Goal: Transaction & Acquisition: Purchase product/service

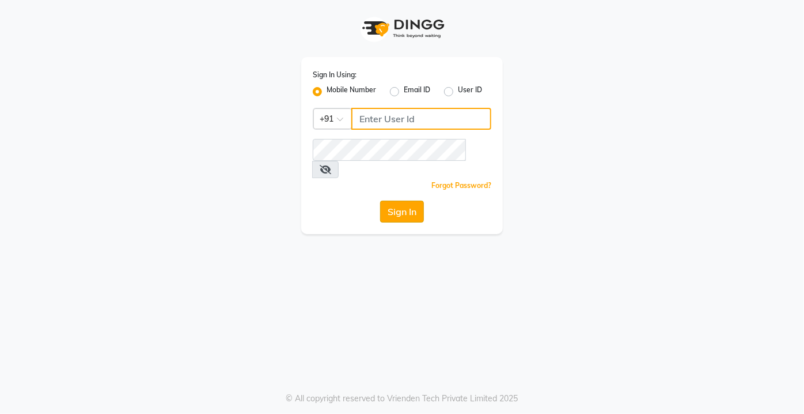
type input "9599343200"
click at [396, 200] on button "Sign In" at bounding box center [402, 211] width 44 height 22
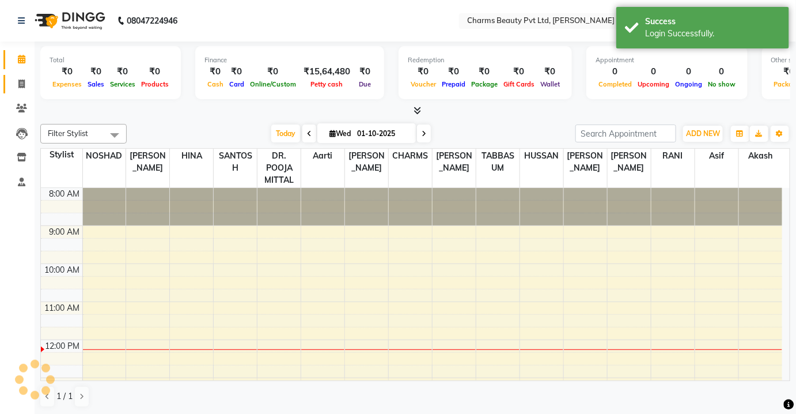
click at [23, 78] on span at bounding box center [22, 84] width 20 height 13
select select "service"
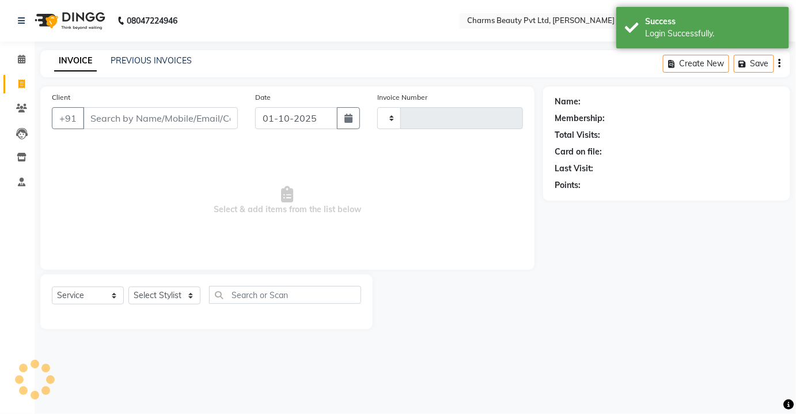
type input "2702"
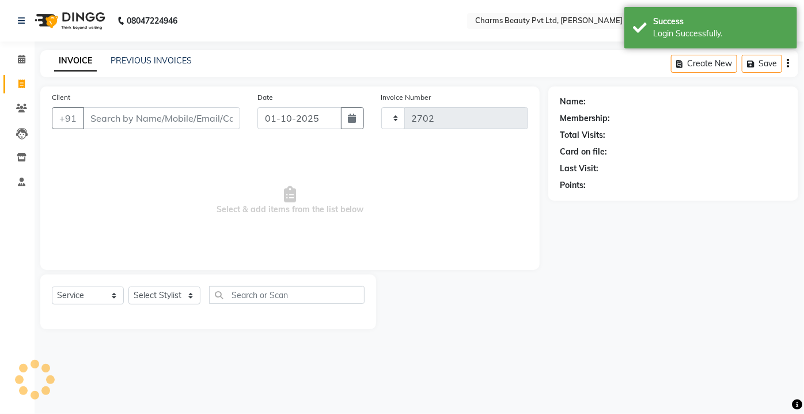
select select "3743"
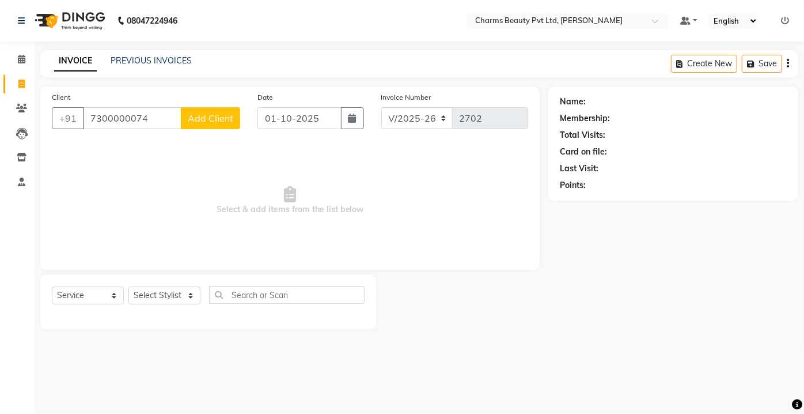
type input "7300000074"
click at [186, 120] on button "Add Client" at bounding box center [210, 118] width 59 height 22
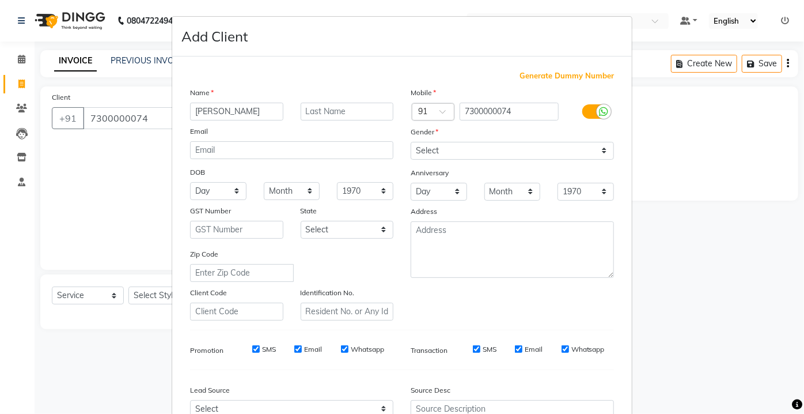
type input "[PERSON_NAME]"
click at [355, 108] on input "text" at bounding box center [347, 112] width 93 height 18
type input "B"
type input "[PERSON_NAME]"
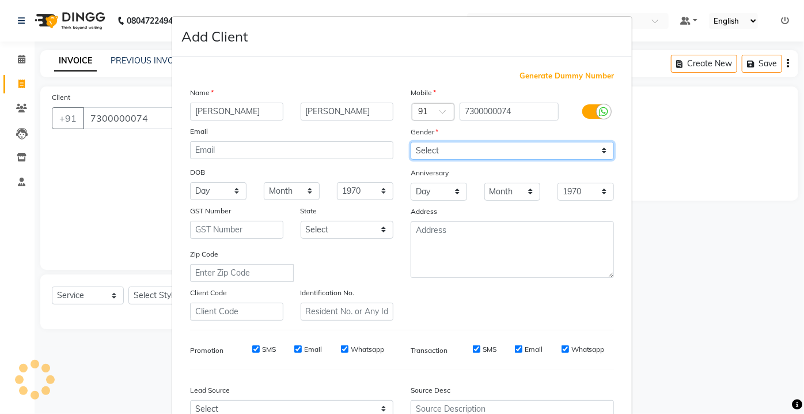
click at [441, 142] on select "Select [DEMOGRAPHIC_DATA] [DEMOGRAPHIC_DATA] Other Prefer Not To Say" at bounding box center [512, 151] width 203 height 18
select select "[DEMOGRAPHIC_DATA]"
click at [411, 142] on select "Select [DEMOGRAPHIC_DATA] [DEMOGRAPHIC_DATA] Other Prefer Not To Say" at bounding box center [512, 151] width 203 height 18
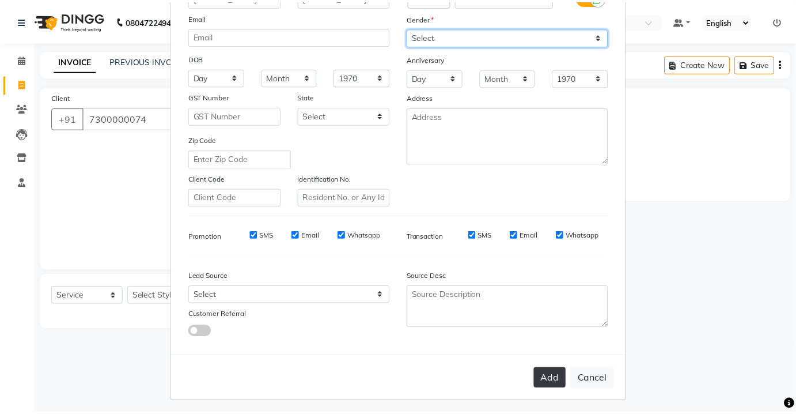
scroll to position [117, 0]
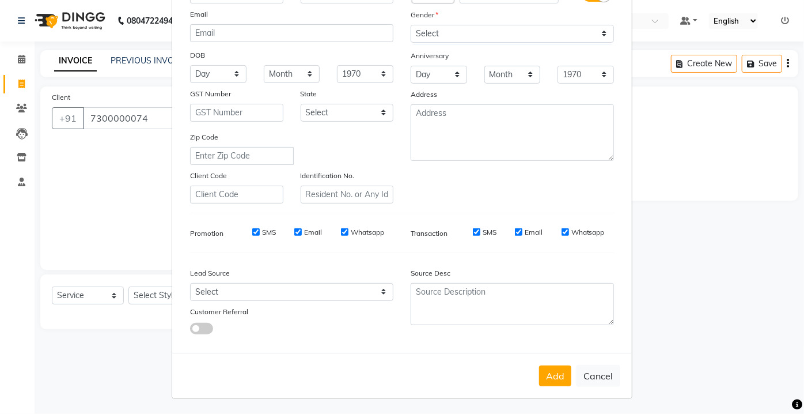
drag, startPoint x: 559, startPoint y: 383, endPoint x: 557, endPoint y: 358, distance: 24.3
click at [559, 380] on button "Add" at bounding box center [555, 375] width 32 height 21
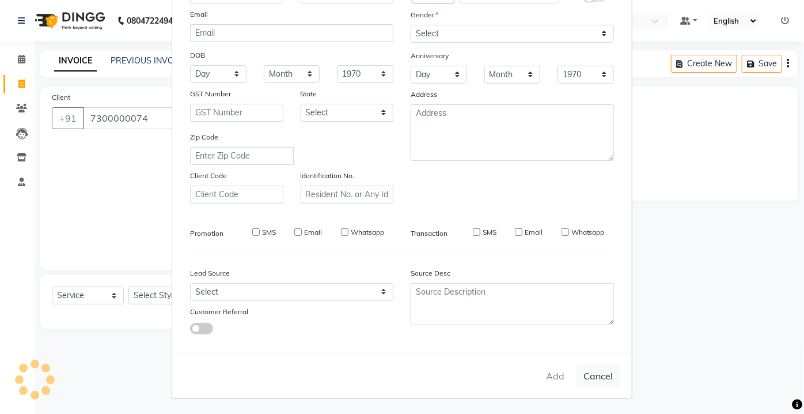
select select
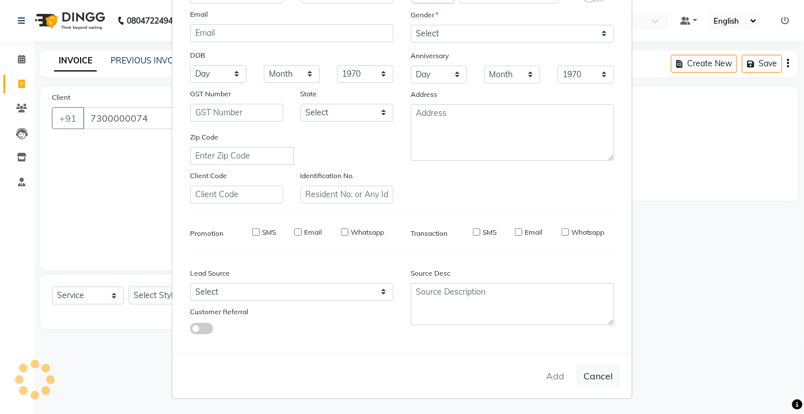
select select
checkbox input "false"
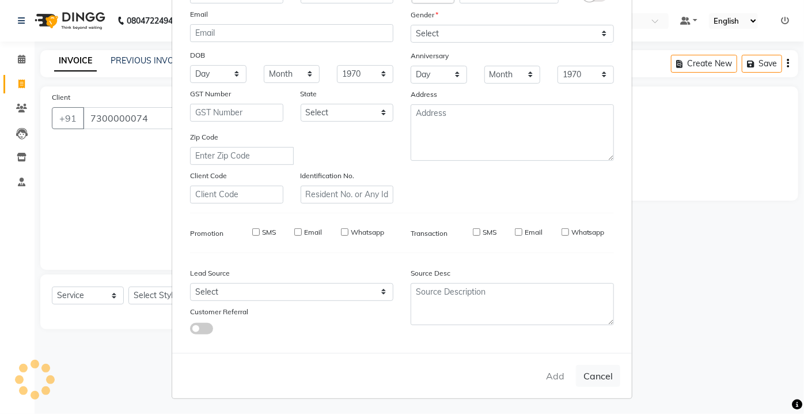
checkbox input "false"
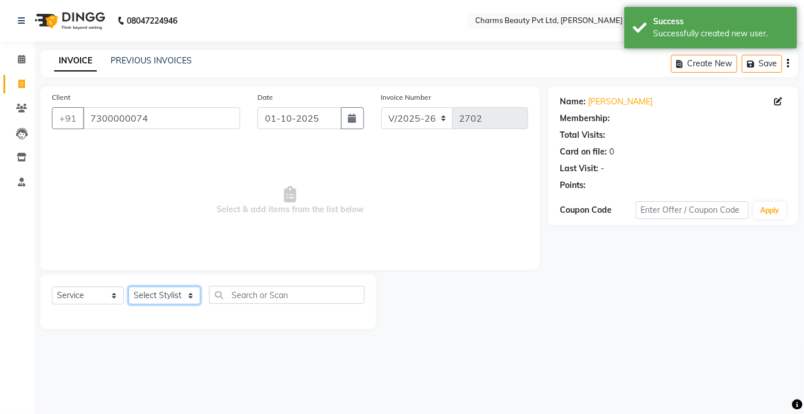
click at [159, 291] on select "Select Stylist Aarti [PERSON_NAME] [PERSON_NAME] CHARMS DR. POOJA MITTAL HINA […" at bounding box center [164, 295] width 72 height 18
select select "1: Object"
select select "17827"
click at [128, 286] on select "Select Stylist Aarti [PERSON_NAME] [PERSON_NAME] CHARMS DR. POOJA MITTAL HINA […" at bounding box center [164, 295] width 72 height 18
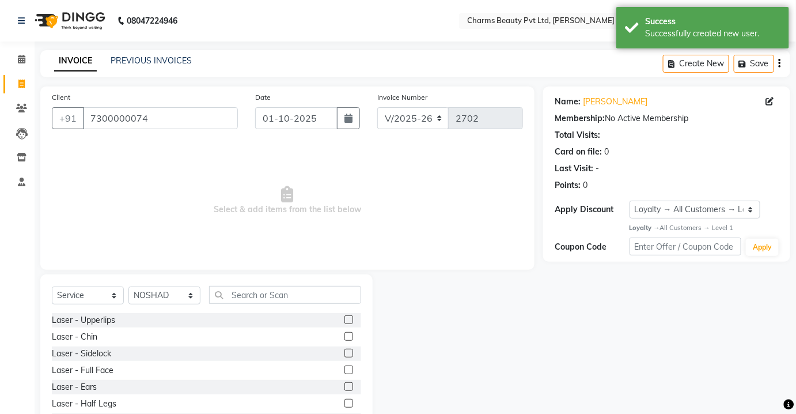
click at [252, 288] on div "Select Service Product Membership Package Voucher Prepaid Gift Card Select Styl…" at bounding box center [206, 299] width 309 height 27
click at [252, 286] on input "text" at bounding box center [285, 295] width 152 height 18
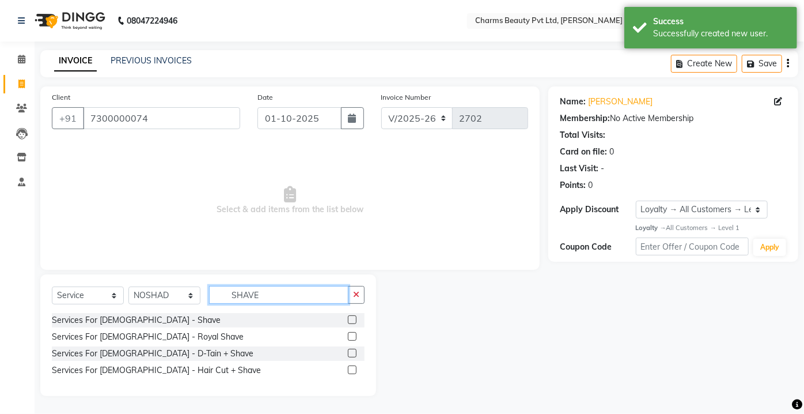
type input "SHAVE"
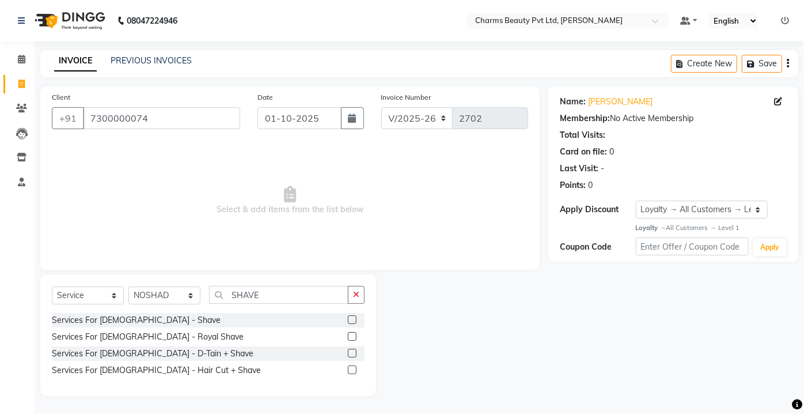
click at [349, 318] on label at bounding box center [352, 319] width 9 height 9
click at [349, 318] on input "checkbox" at bounding box center [351, 319] width 7 height 7
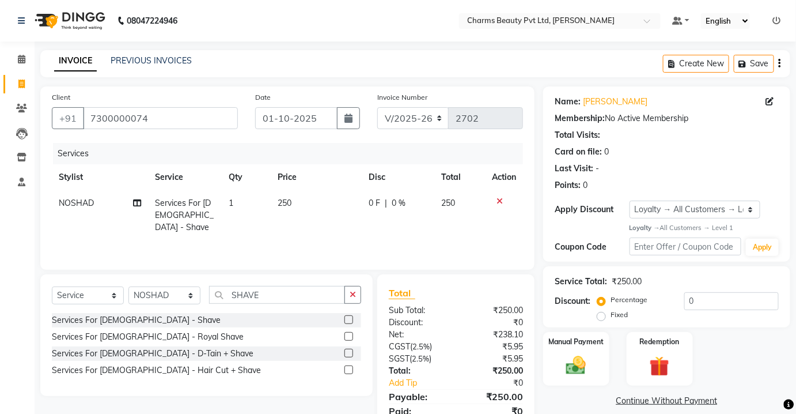
click at [353, 319] on label at bounding box center [349, 319] width 9 height 9
click at [352, 319] on input "checkbox" at bounding box center [348, 319] width 7 height 7
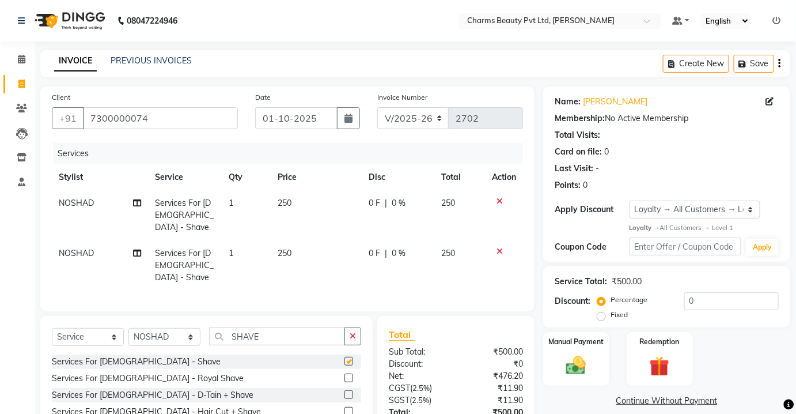
checkbox input "false"
click at [108, 242] on td "NOSHAD" at bounding box center [100, 265] width 96 height 50
select select "17827"
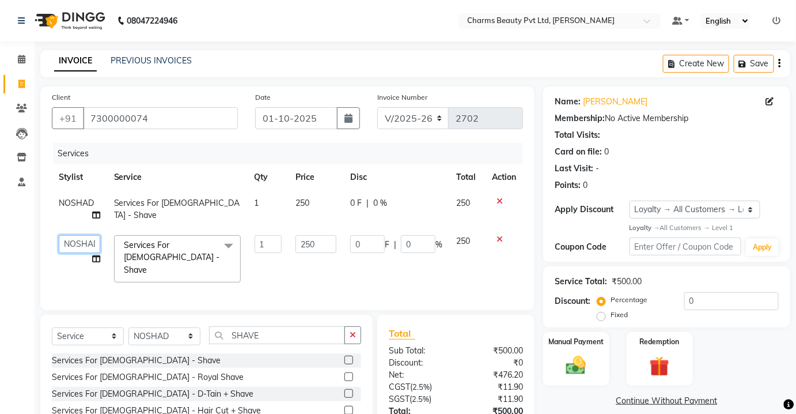
click at [75, 243] on select "[PERSON_NAME] [PERSON_NAME] [PERSON_NAME] CHARMS DR. POOJA MITTAL HINA [PERSON_…" at bounding box center [79, 244] width 41 height 18
click at [59, 235] on select "[PERSON_NAME] [PERSON_NAME] [PERSON_NAME] CHARMS DR. POOJA MITTAL HINA [PERSON_…" at bounding box center [79, 244] width 41 height 18
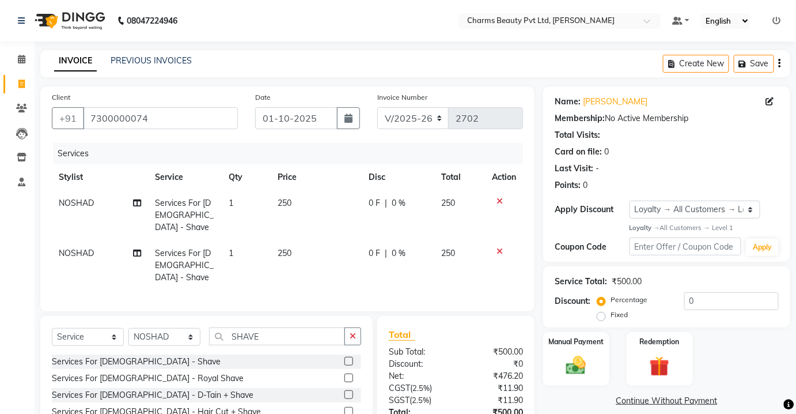
click at [82, 135] on div "Client [PHONE_NUMBER]" at bounding box center [144, 114] width 203 height 47
click at [86, 240] on td "NOSHAD" at bounding box center [100, 265] width 96 height 50
select select "17827"
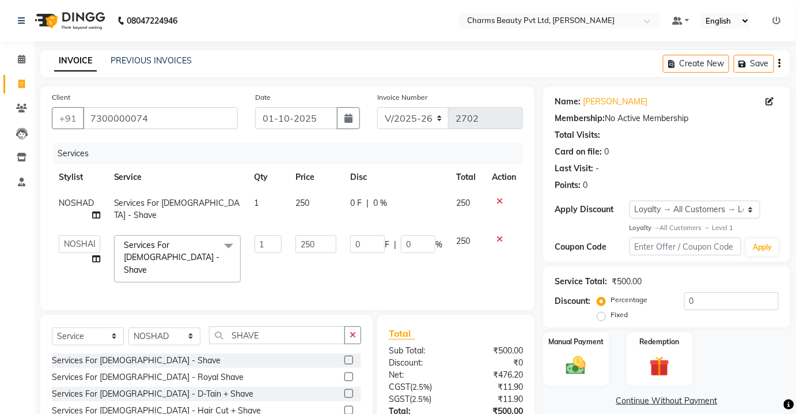
click at [87, 234] on td "[PERSON_NAME] [PERSON_NAME] [PERSON_NAME] CHARMS DR. POOJA MITTAL HINA [PERSON_…" at bounding box center [79, 258] width 55 height 61
click at [80, 247] on select "[PERSON_NAME] [PERSON_NAME] [PERSON_NAME] CHARMS DR. POOJA MITTAL HINA [PERSON_…" at bounding box center [79, 244] width 41 height 18
select select "43786"
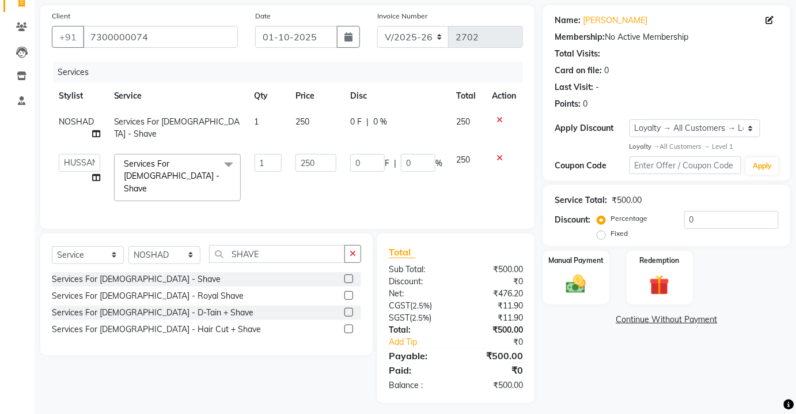
scroll to position [82, 0]
click at [406, 179] on td "0 F | 0 %" at bounding box center [396, 176] width 106 height 61
click at [569, 272] on img at bounding box center [575, 284] width 33 height 24
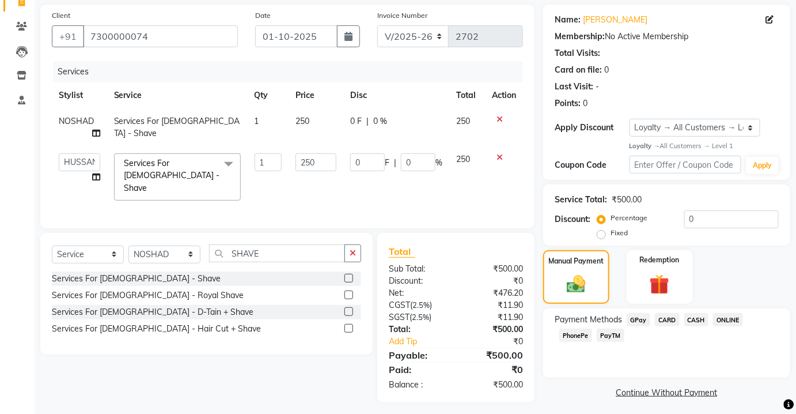
click at [691, 319] on span "CASH" at bounding box center [696, 319] width 25 height 13
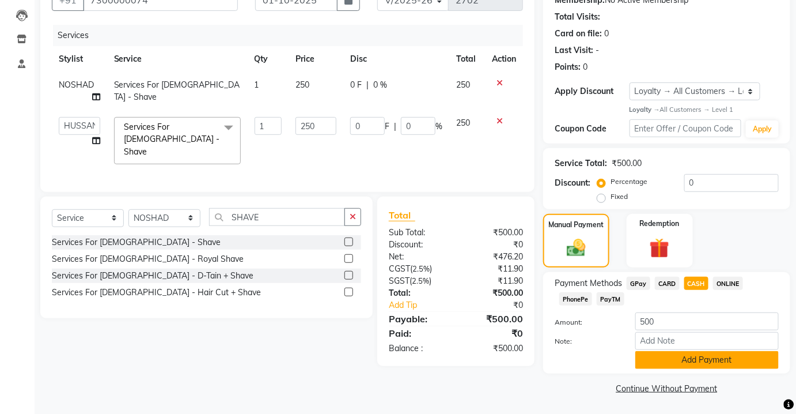
click at [693, 362] on button "Add Payment" at bounding box center [706, 360] width 143 height 18
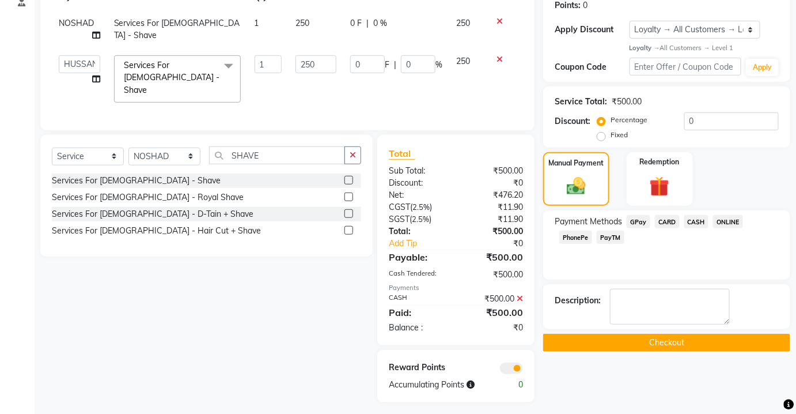
scroll to position [180, 0]
click at [691, 350] on div "Name: [PERSON_NAME] Membership: No Active Membership Total Visits: Card on file…" at bounding box center [671, 154] width 256 height 495
drag, startPoint x: 691, startPoint y: 324, endPoint x: 690, endPoint y: 333, distance: 8.7
click at [690, 332] on div "Name: [PERSON_NAME] Membership: No Active Membership Total Visits: Card on file…" at bounding box center [671, 154] width 256 height 495
click at [645, 341] on button "Checkout" at bounding box center [666, 343] width 247 height 18
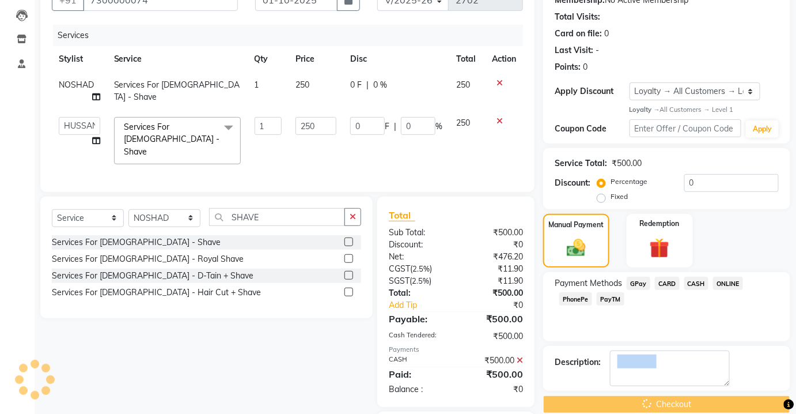
scroll to position [75, 0]
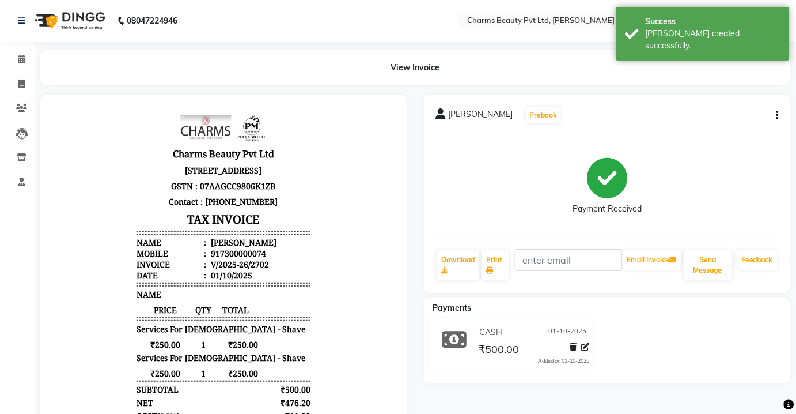
click at [27, 72] on li "Invoice" at bounding box center [17, 84] width 35 height 25
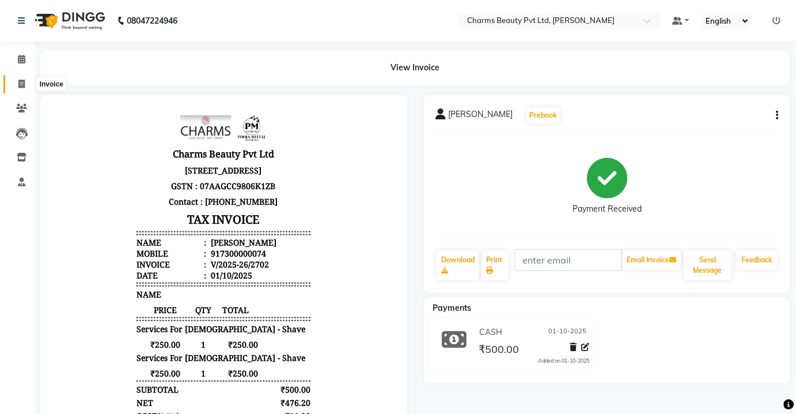
click at [18, 79] on span at bounding box center [22, 84] width 20 height 13
select select "service"
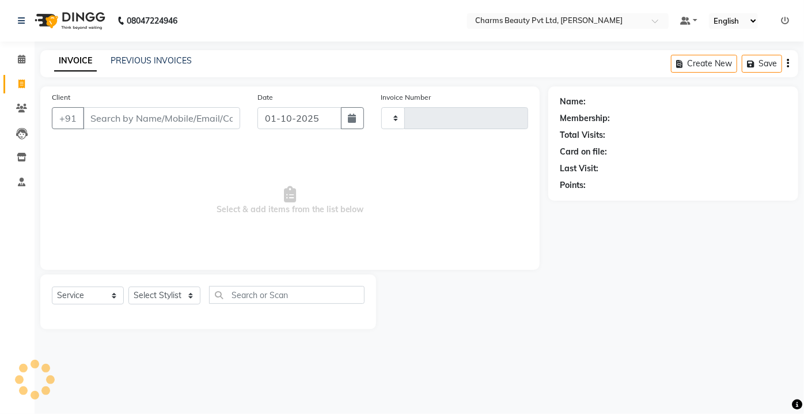
type input "2703"
select select "3743"
click at [23, 118] on link "Clients" at bounding box center [17, 108] width 28 height 19
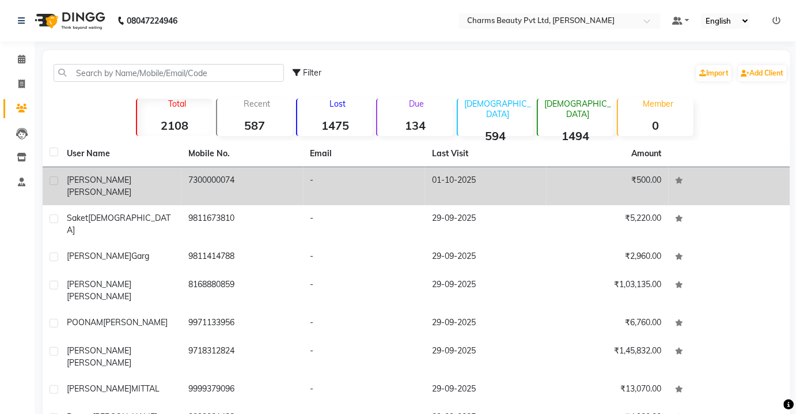
click at [165, 181] on div "[PERSON_NAME]" at bounding box center [121, 186] width 108 height 24
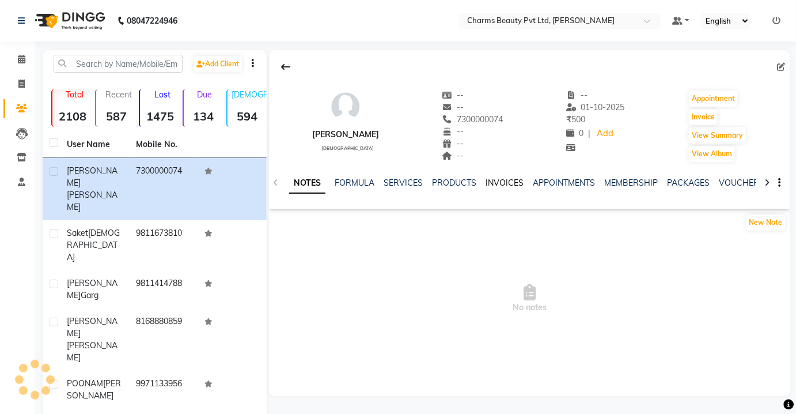
click at [496, 182] on link "INVOICES" at bounding box center [505, 182] width 38 height 10
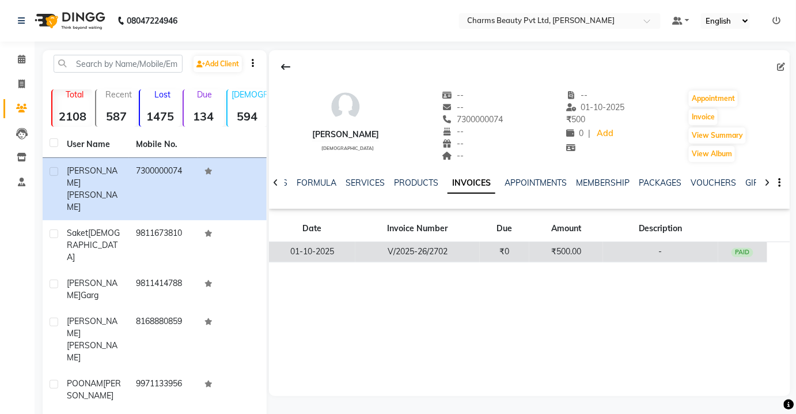
click at [544, 254] on td "₹500.00" at bounding box center [566, 252] width 74 height 20
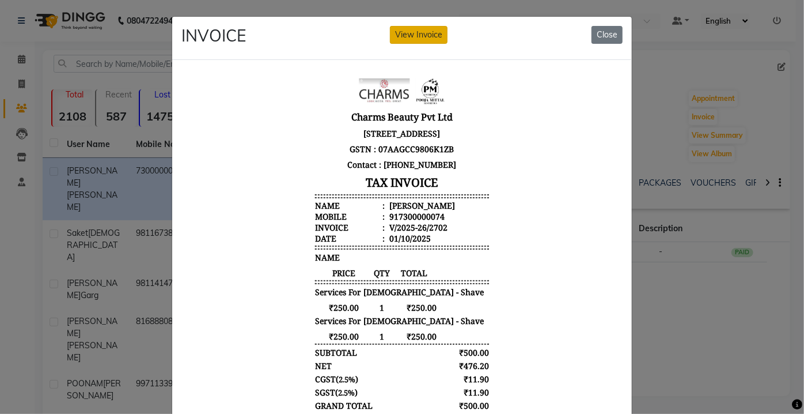
click at [391, 37] on button "View Invoice" at bounding box center [419, 35] width 58 height 18
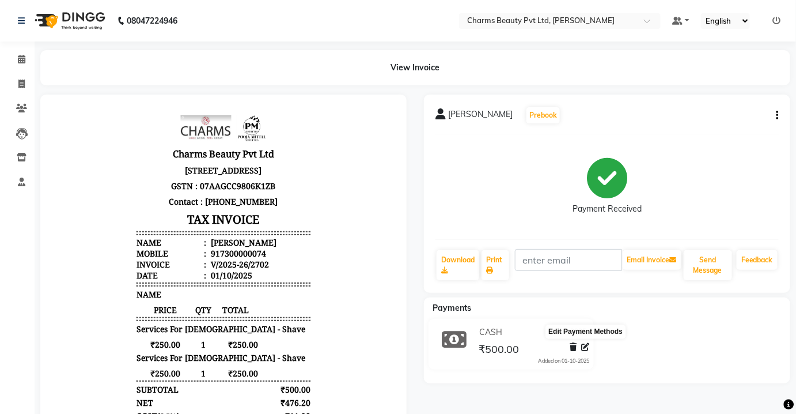
click at [586, 345] on icon at bounding box center [585, 347] width 8 height 8
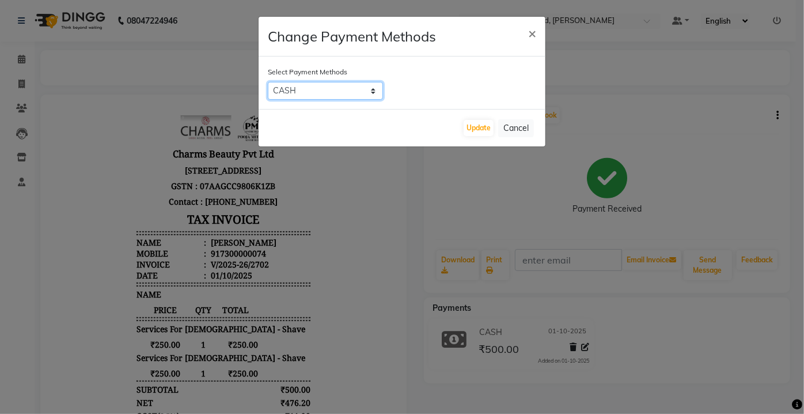
click at [338, 94] on select "GPay CARD CASH ONLINE PhonePe PayTM" at bounding box center [325, 91] width 115 height 18
select select "6"
click at [268, 82] on select "GPay CARD CASH ONLINE PhonePe PayTM" at bounding box center [325, 91] width 115 height 18
click at [464, 127] on button "Update" at bounding box center [479, 128] width 30 height 16
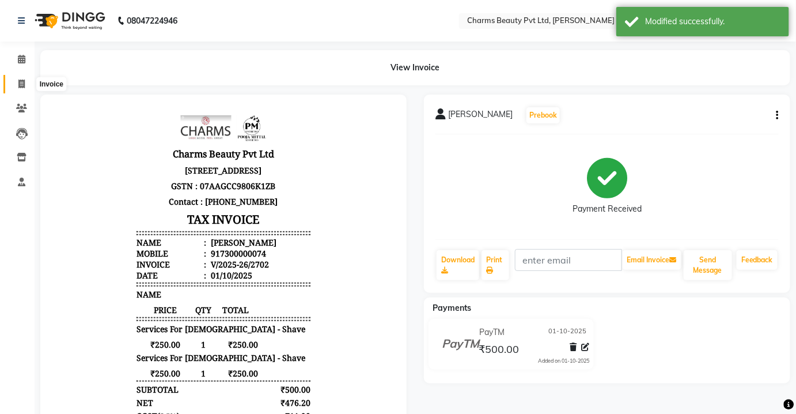
click at [12, 85] on span at bounding box center [22, 84] width 20 height 13
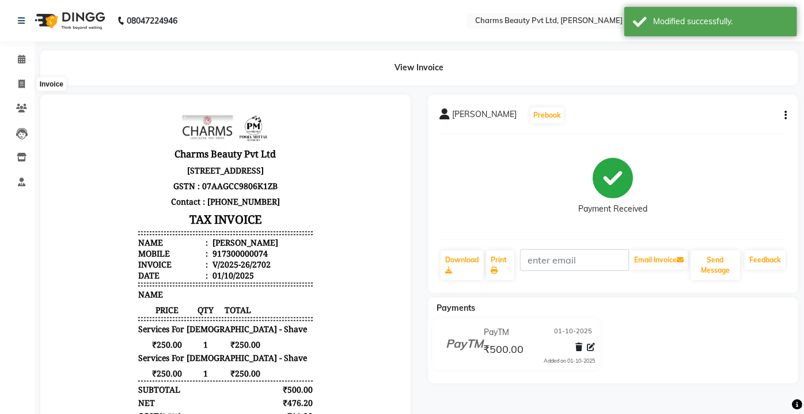
select select "3743"
select select "service"
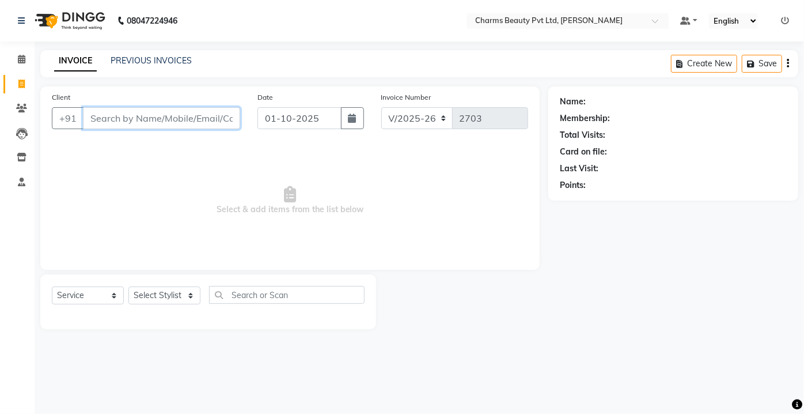
drag, startPoint x: 35, startPoint y: 196, endPoint x: 119, endPoint y: 121, distance: 112.2
click at [119, 121] on input "Client" at bounding box center [161, 118] width 157 height 22
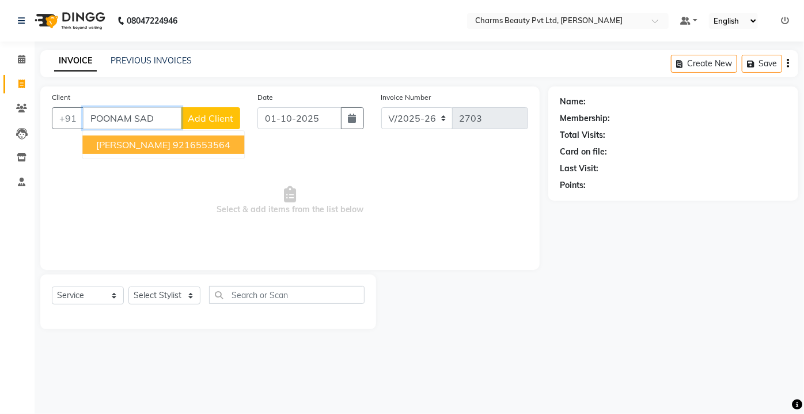
click at [171, 145] on span "[PERSON_NAME]" at bounding box center [133, 145] width 74 height 12
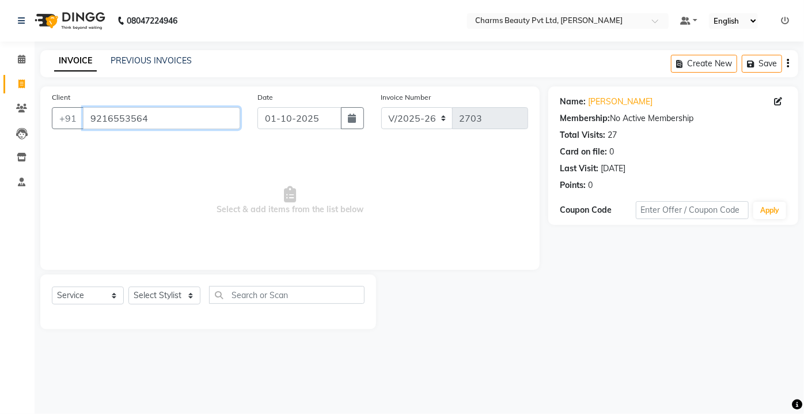
click at [157, 111] on input "9216553564" at bounding box center [161, 118] width 157 height 22
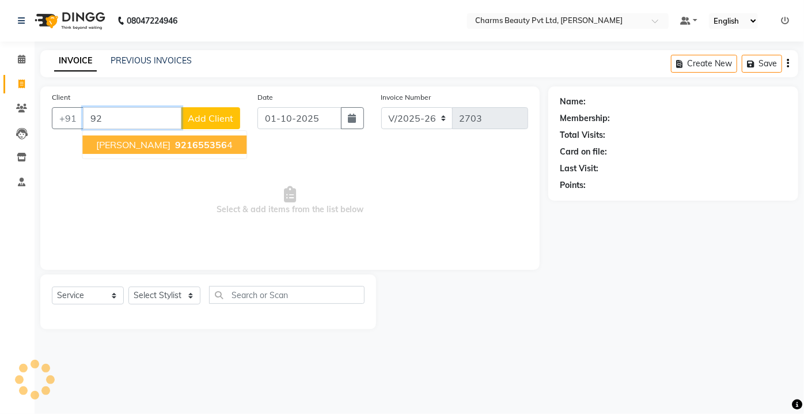
type input "9"
click at [137, 146] on button "[PERSON_NAME] 7007243760" at bounding box center [163, 144] width 162 height 18
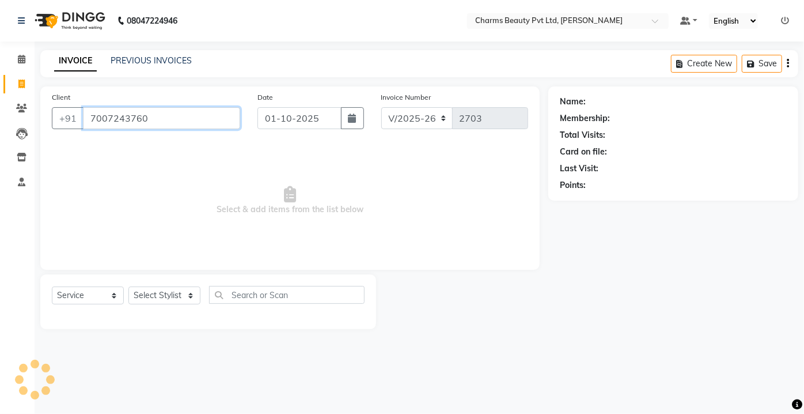
type input "7007243760"
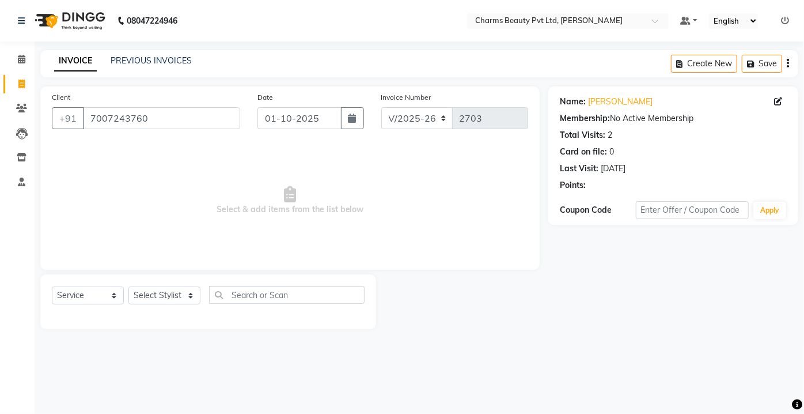
drag, startPoint x: 173, startPoint y: 279, endPoint x: 173, endPoint y: 295, distance: 16.1
click at [174, 280] on div "Select Service Product Membership Package Voucher Prepaid Gift Card Select Styl…" at bounding box center [208, 301] width 336 height 55
click at [173, 300] on select "Select Stylist Aarti [PERSON_NAME] [PERSON_NAME] CHARMS DR. POOJA MITTAL HINA […" at bounding box center [164, 295] width 72 height 18
select select "72250"
click at [128, 286] on select "Select Stylist Aarti [PERSON_NAME] [PERSON_NAME] CHARMS DR. POOJA MITTAL HINA […" at bounding box center [164, 295] width 72 height 18
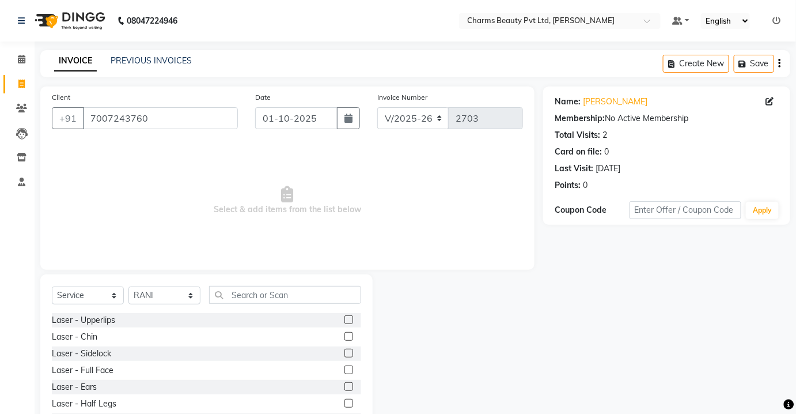
click at [250, 306] on div "Select Service Product Membership Package Voucher Prepaid Gift Card Select Styl…" at bounding box center [206, 299] width 309 height 27
click at [250, 298] on input "text" at bounding box center [285, 295] width 152 height 18
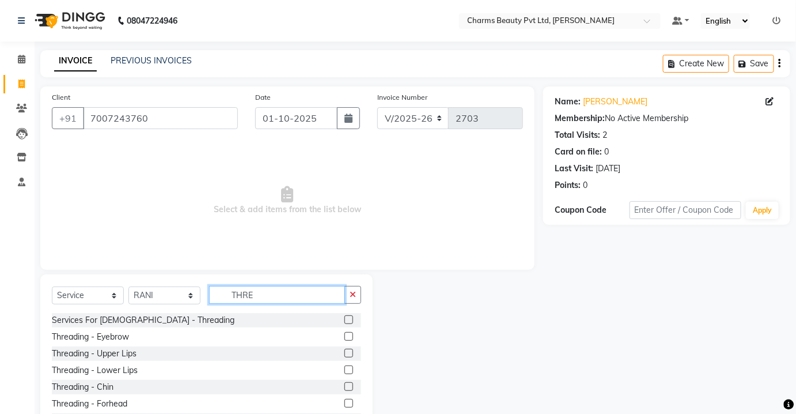
type input "THRE"
click at [345, 334] on label at bounding box center [349, 336] width 9 height 9
click at [345, 334] on input "checkbox" at bounding box center [348, 336] width 7 height 7
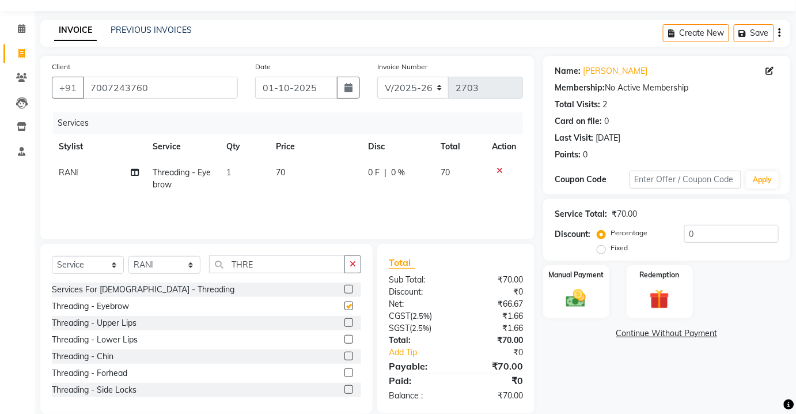
scroll to position [47, 0]
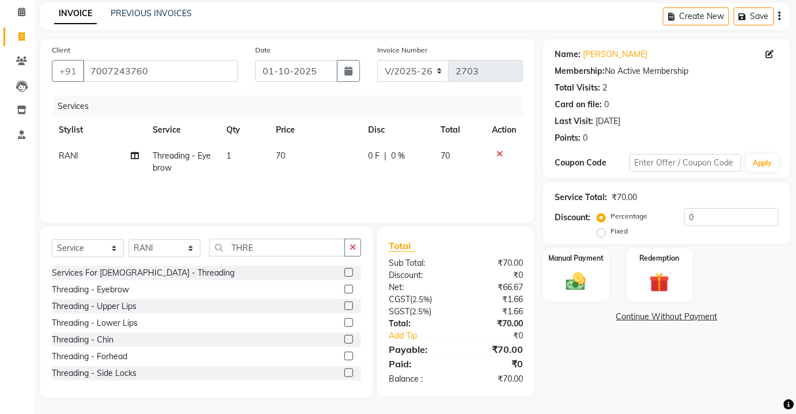
checkbox input "false"
click at [570, 285] on img at bounding box center [575, 282] width 33 height 24
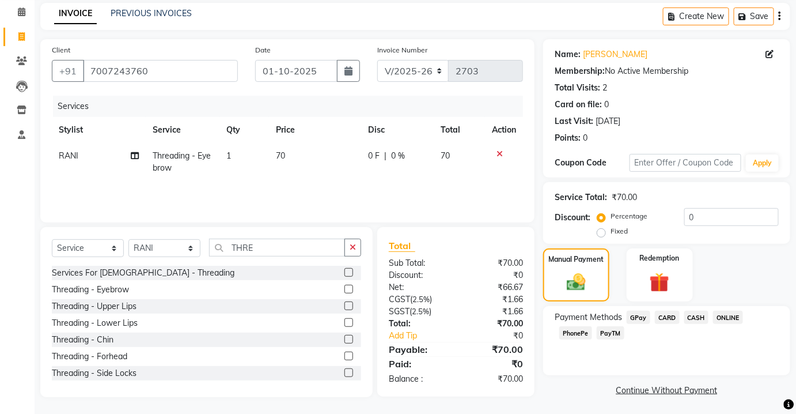
click at [697, 317] on span "CASH" at bounding box center [696, 317] width 25 height 13
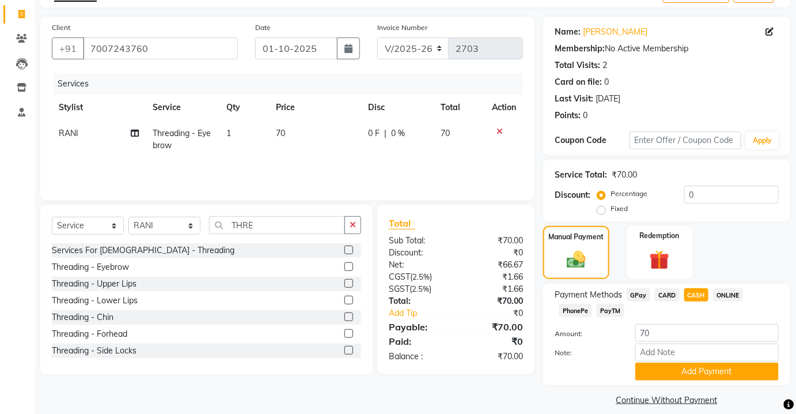
scroll to position [81, 0]
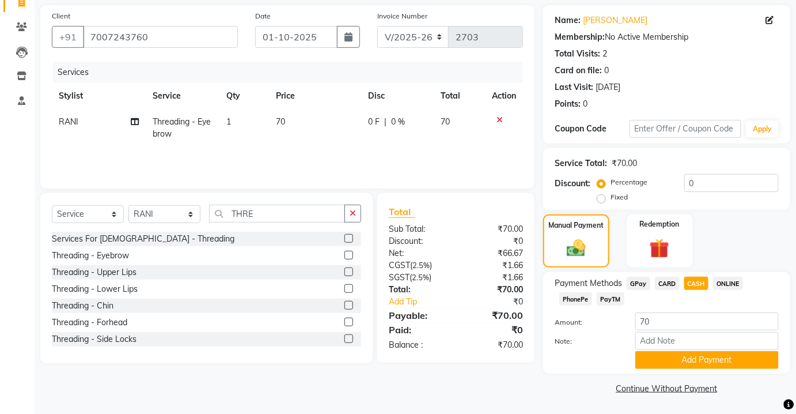
click at [687, 370] on div "Payment Methods GPay CARD CASH ONLINE PhonePe PayTM Amount: 70 Note: Add Payment" at bounding box center [666, 322] width 247 height 101
click at [612, 298] on span "PayTM" at bounding box center [611, 298] width 28 height 13
click at [679, 363] on button "Add Payment" at bounding box center [706, 360] width 143 height 18
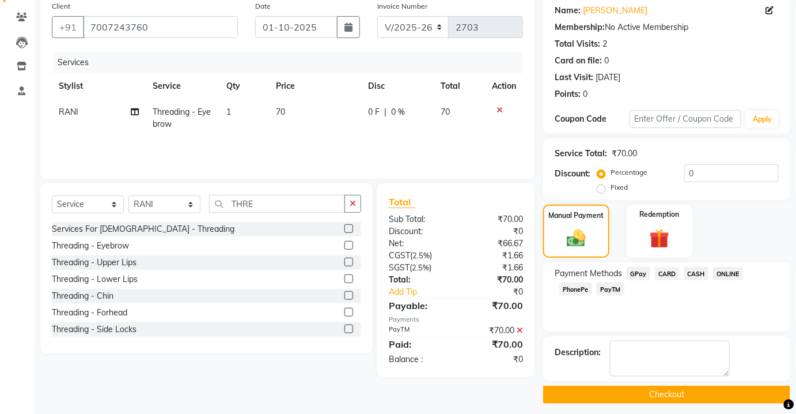
scroll to position [97, 0]
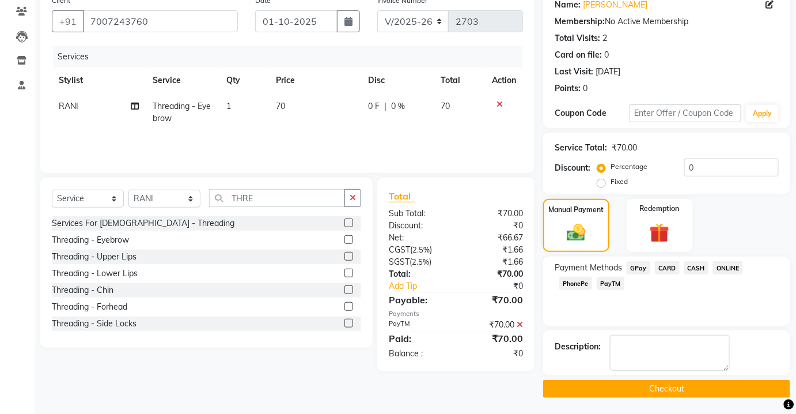
click at [679, 380] on button "Checkout" at bounding box center [666, 389] width 247 height 18
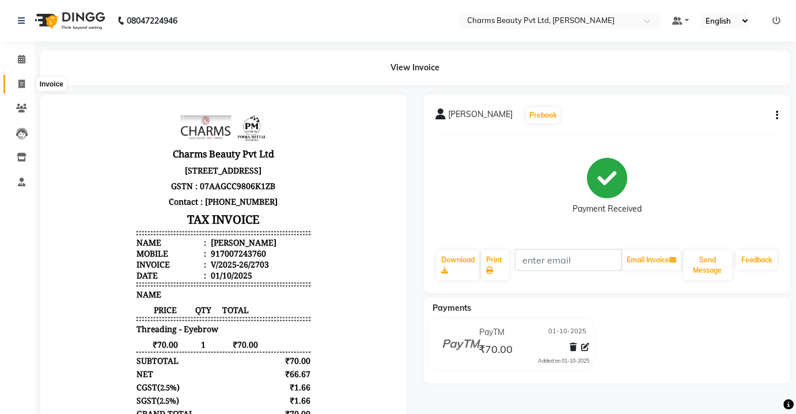
click at [20, 80] on icon at bounding box center [21, 84] width 6 height 9
select select "service"
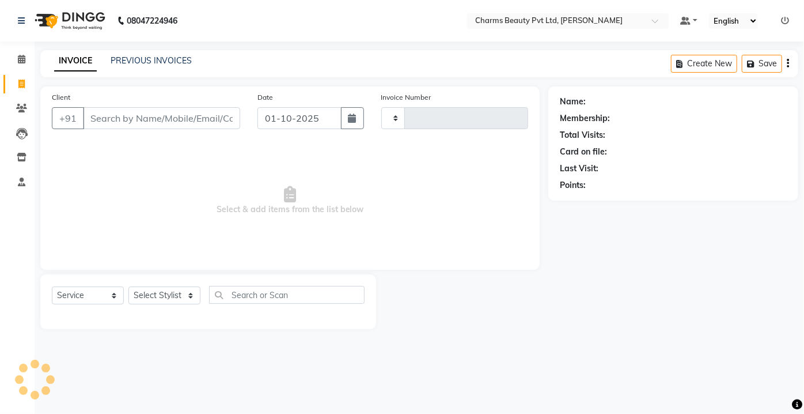
type input "2704"
select select "3743"
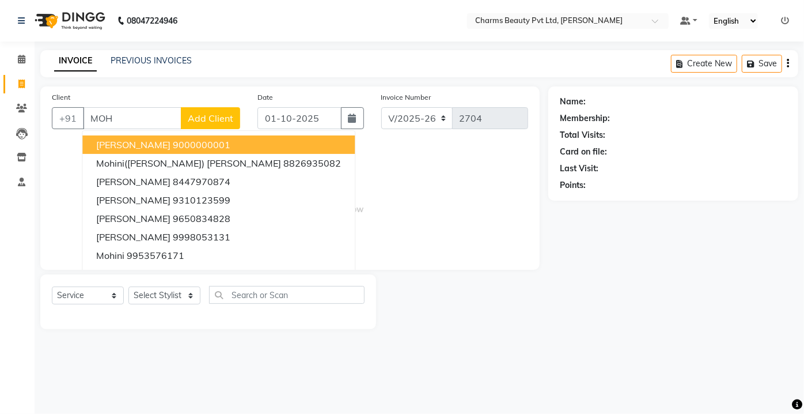
click at [122, 148] on span "[PERSON_NAME]" at bounding box center [133, 145] width 74 height 12
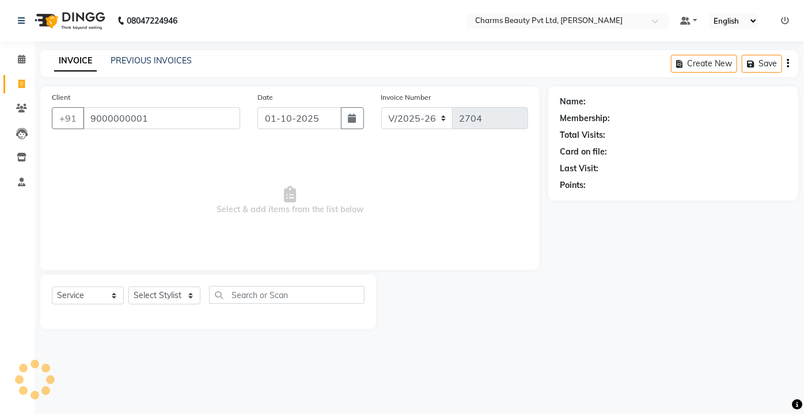
type input "9000000001"
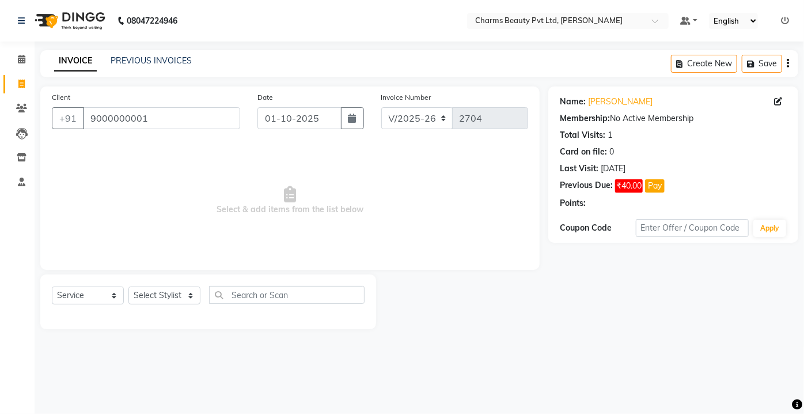
click at [161, 271] on div "Client [PHONE_NUMBER] Date [DATE] Invoice Number V/2025 V/[PHONE_NUMBER] Select…" at bounding box center [290, 207] width 517 height 243
click at [147, 289] on select "Select Stylist Aarti [PERSON_NAME] [PERSON_NAME] CHARMS DR. POOJA MITTAL HINA […" at bounding box center [164, 295] width 72 height 18
select select "17828"
click at [128, 286] on select "Select Stylist Aarti [PERSON_NAME] [PERSON_NAME] CHARMS DR. POOJA MITTAL HINA […" at bounding box center [164, 295] width 72 height 18
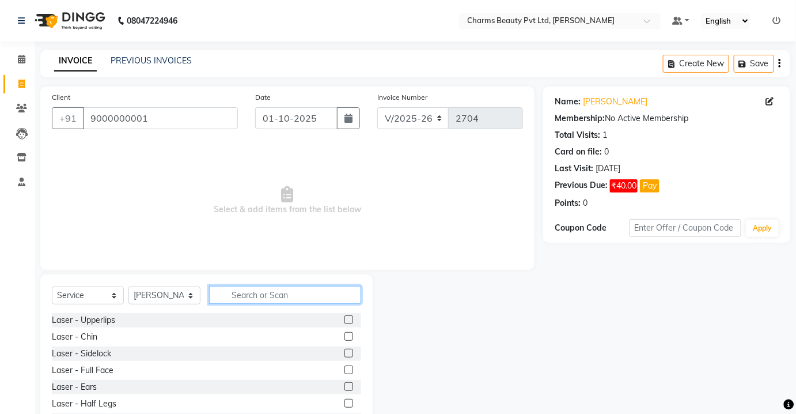
click at [246, 303] on input "text" at bounding box center [285, 295] width 152 height 18
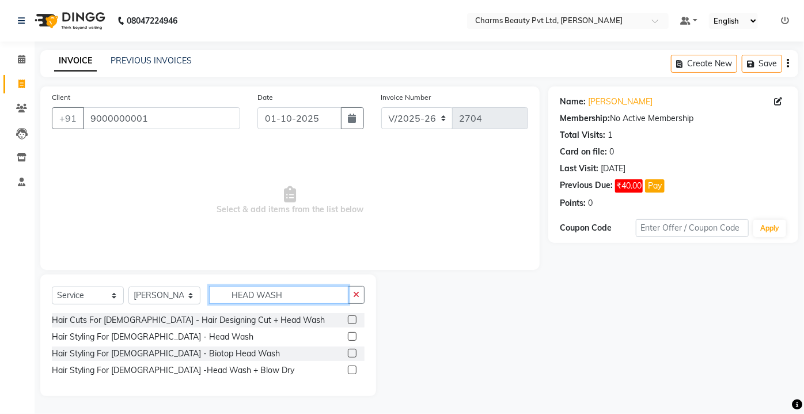
type input "HEAD WASH"
click at [358, 334] on div at bounding box center [356, 337] width 17 height 14
click at [354, 335] on label at bounding box center [352, 336] width 9 height 9
click at [354, 335] on input "checkbox" at bounding box center [351, 336] width 7 height 7
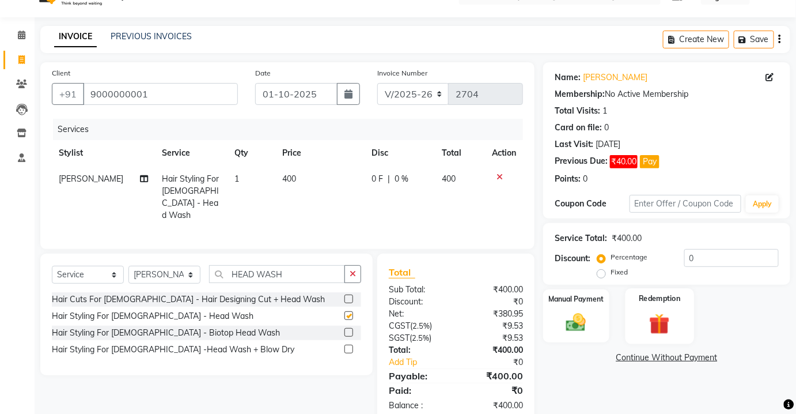
scroll to position [46, 0]
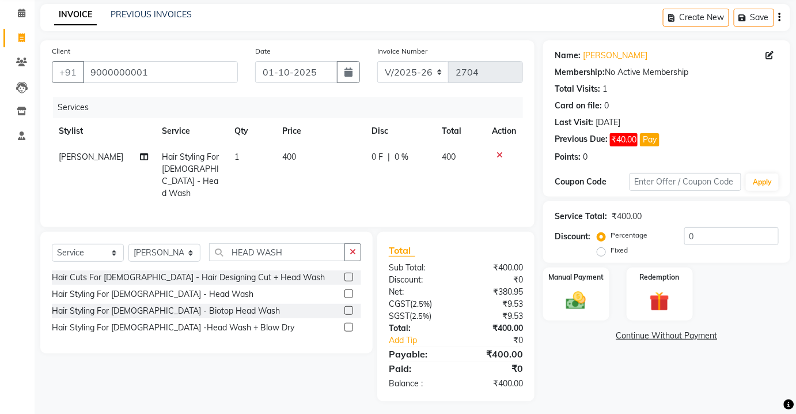
checkbox input "false"
click at [573, 298] on img at bounding box center [575, 301] width 33 height 24
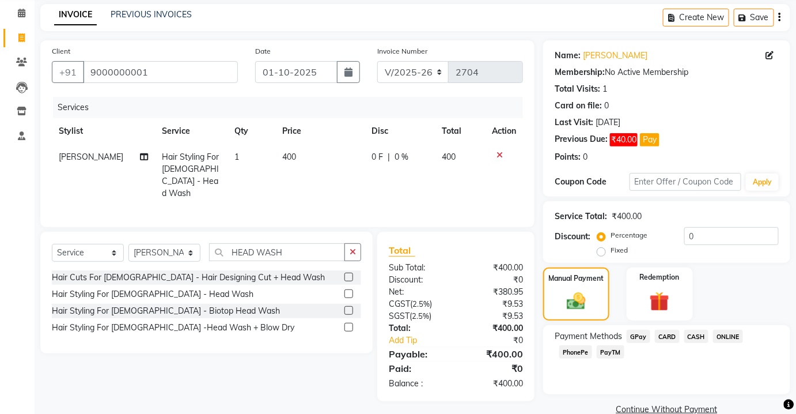
drag, startPoint x: 701, startPoint y: 329, endPoint x: 705, endPoint y: 350, distance: 21.1
click at [701, 330] on span "CASH" at bounding box center [696, 336] width 25 height 13
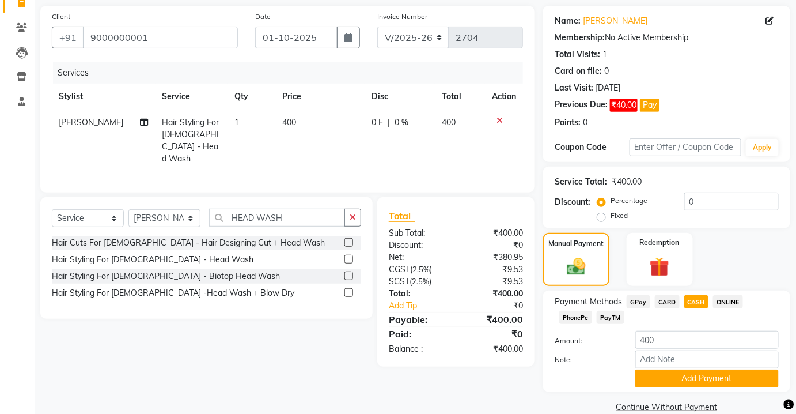
scroll to position [99, 0]
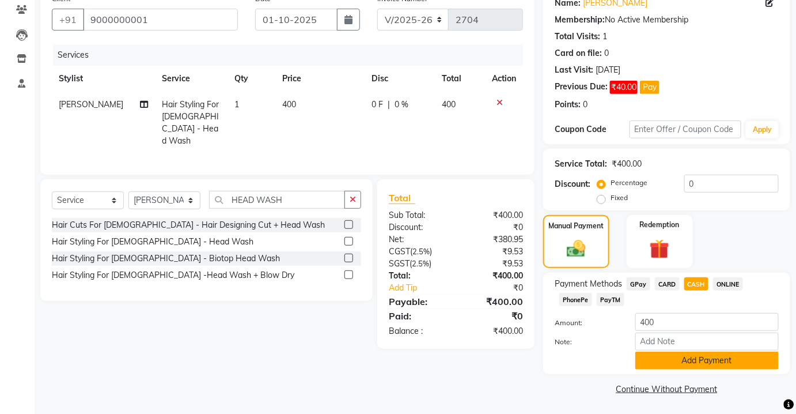
click at [686, 360] on button "Add Payment" at bounding box center [706, 360] width 143 height 18
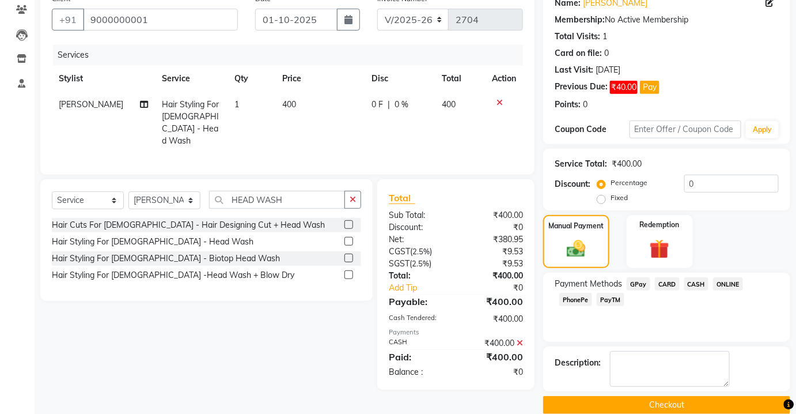
click at [685, 404] on button "Checkout" at bounding box center [666, 405] width 247 height 18
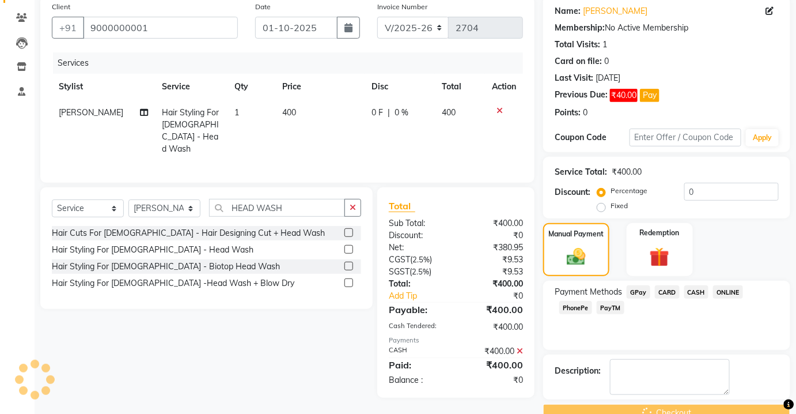
scroll to position [0, 0]
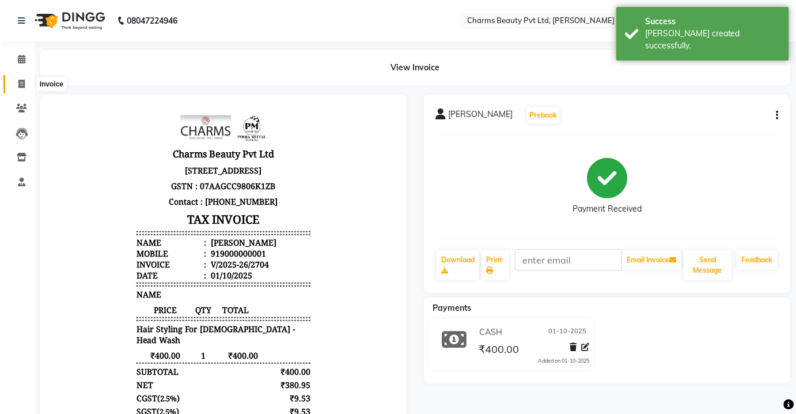
click at [24, 78] on span at bounding box center [22, 84] width 20 height 13
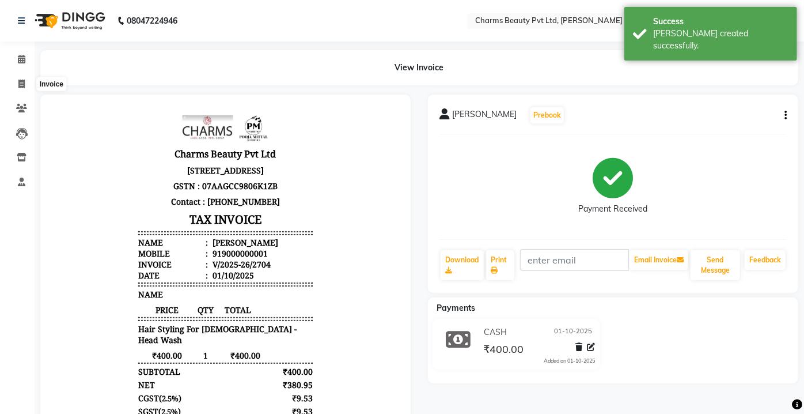
select select "3743"
select select "service"
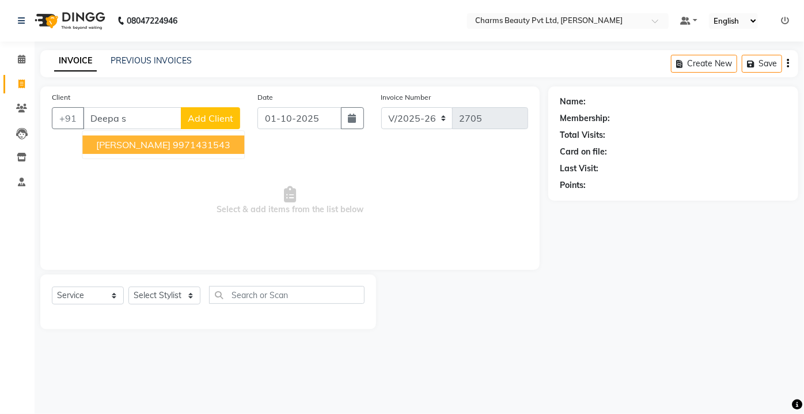
click at [178, 140] on ngb-highlight "9971431543" at bounding box center [202, 145] width 58 height 12
type input "9971431543"
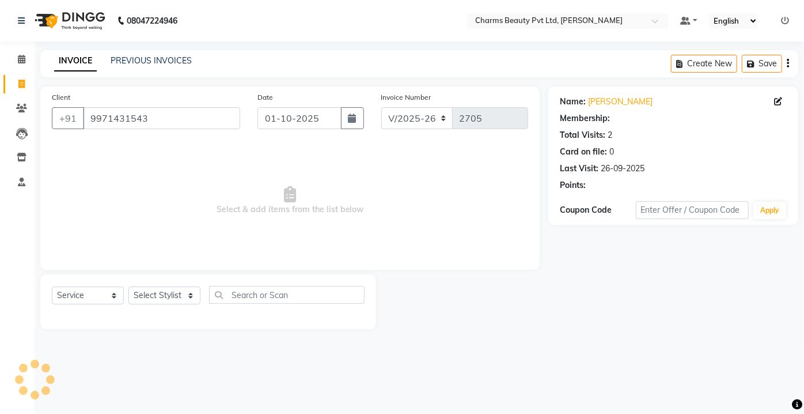
select select "1: Object"
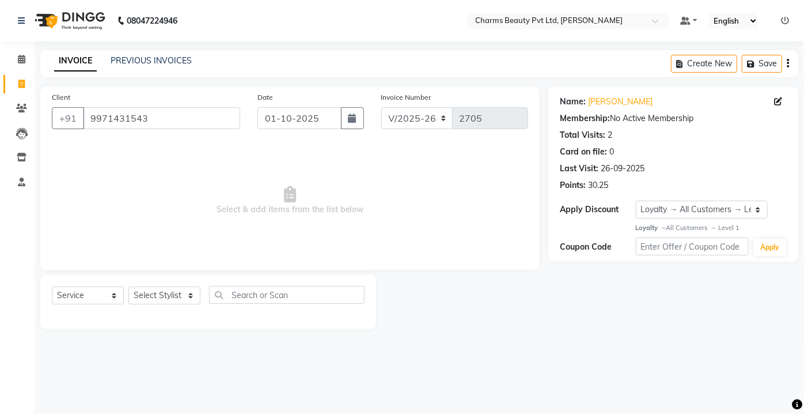
click at [175, 285] on div "Select Service Product Membership Package Voucher Prepaid Gift Card Select Styl…" at bounding box center [208, 301] width 336 height 55
click at [169, 285] on div "Select Service Product Membership Package Voucher Prepaid Gift Card Select Styl…" at bounding box center [208, 301] width 336 height 55
click at [171, 293] on select "Select Stylist Aarti [PERSON_NAME] [PERSON_NAME] CHARMS DR. POOJA MITTAL HINA […" at bounding box center [164, 295] width 72 height 18
select select "17828"
click at [128, 286] on select "Select Stylist Aarti [PERSON_NAME] [PERSON_NAME] CHARMS DR. POOJA MITTAL HINA […" at bounding box center [164, 295] width 72 height 18
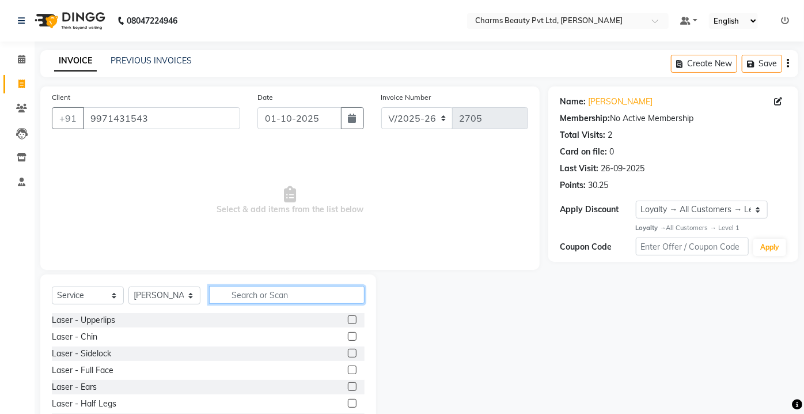
click at [245, 294] on input "text" at bounding box center [287, 295] width 156 height 18
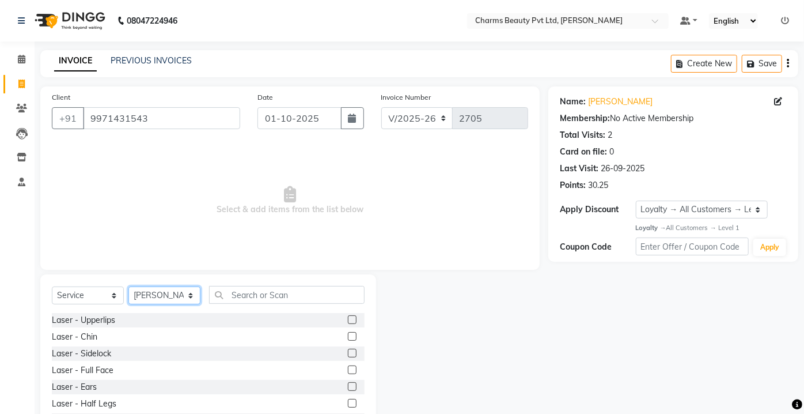
click at [187, 287] on select "Select Stylist Aarti [PERSON_NAME] [PERSON_NAME] CHARMS DR. POOJA MITTAL HINA […" at bounding box center [164, 295] width 72 height 18
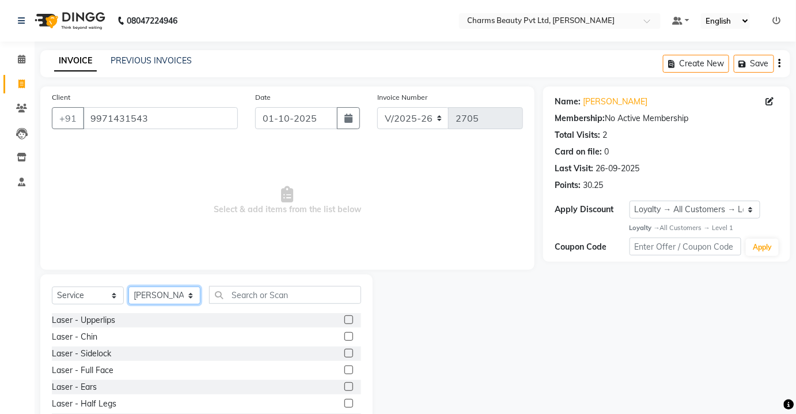
click at [175, 299] on select "Select Stylist Aarti [PERSON_NAME] [PERSON_NAME] CHARMS DR. POOJA MITTAL HINA […" at bounding box center [164, 295] width 72 height 18
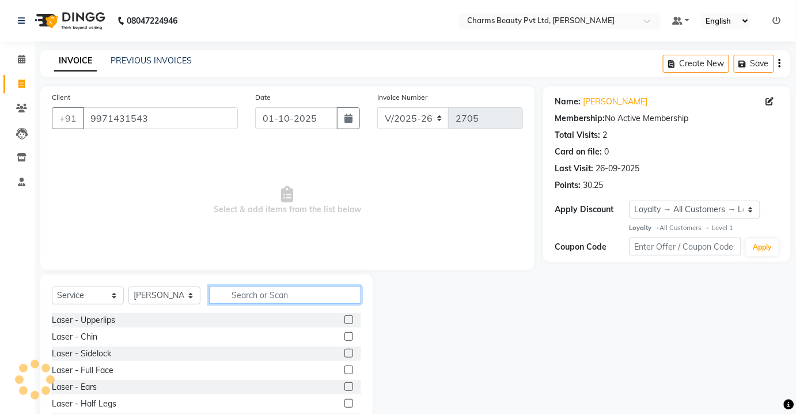
click at [260, 289] on input "text" at bounding box center [285, 295] width 152 height 18
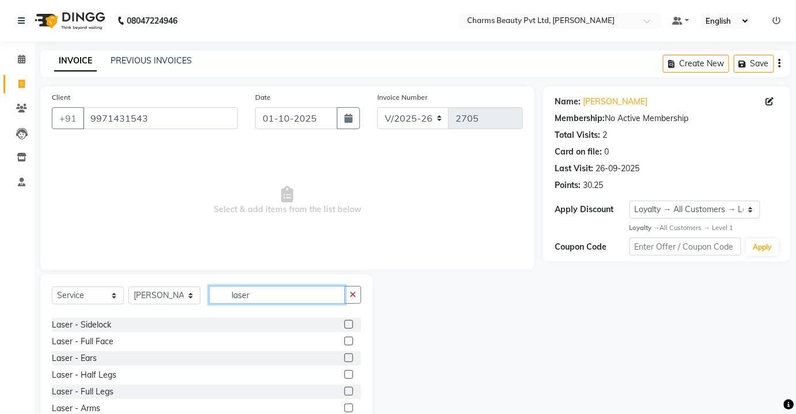
scroll to position [52, 0]
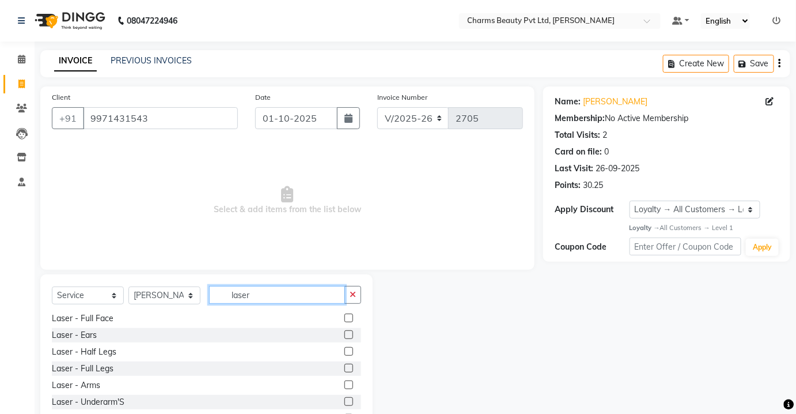
type input "laser"
click at [345, 400] on label at bounding box center [349, 401] width 9 height 9
click at [345, 400] on input "checkbox" at bounding box center [348, 401] width 7 height 7
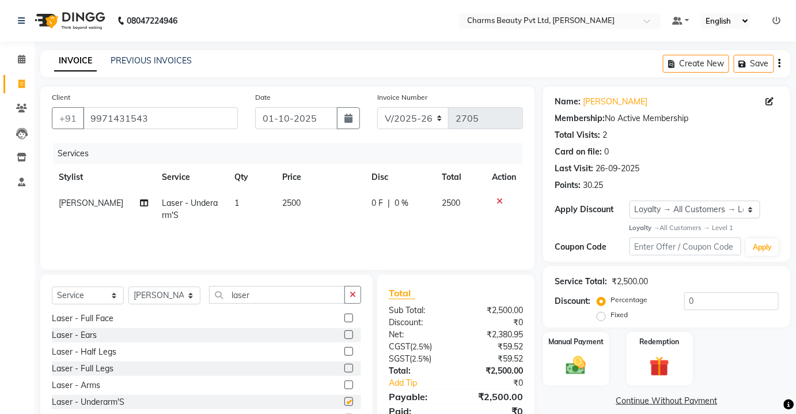
checkbox input "false"
drag, startPoint x: 336, startPoint y: 222, endPoint x: 314, endPoint y: 216, distance: 23.2
click at [334, 222] on td "2500" at bounding box center [319, 209] width 89 height 38
select select "17828"
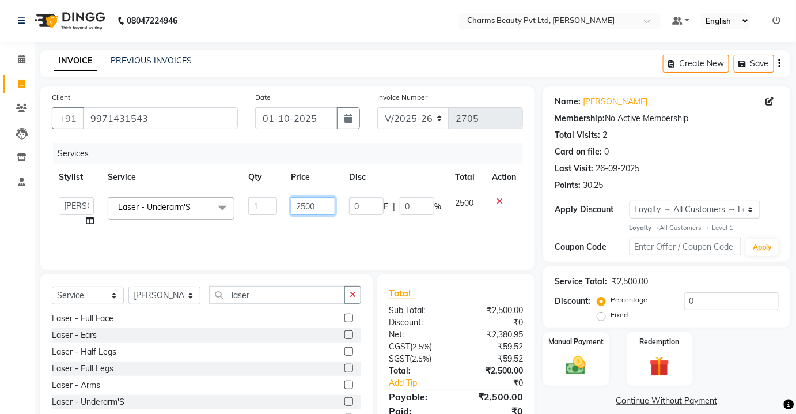
click at [305, 204] on input "2500" at bounding box center [313, 206] width 44 height 18
click at [302, 205] on input "2500" at bounding box center [313, 206] width 44 height 18
type input "3500"
drag, startPoint x: 325, startPoint y: 237, endPoint x: 333, endPoint y: 236, distance: 8.2
click at [327, 237] on div "Services Stylist Service Qty Price Disc Total Action Aarti [PERSON_NAME] [PERSO…" at bounding box center [287, 200] width 471 height 115
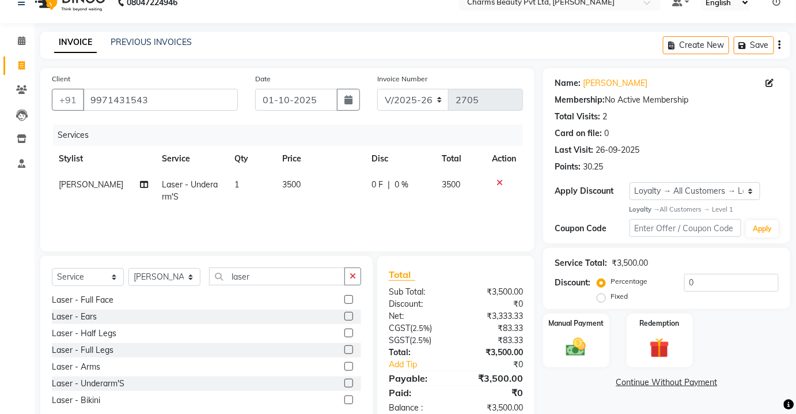
scroll to position [47, 0]
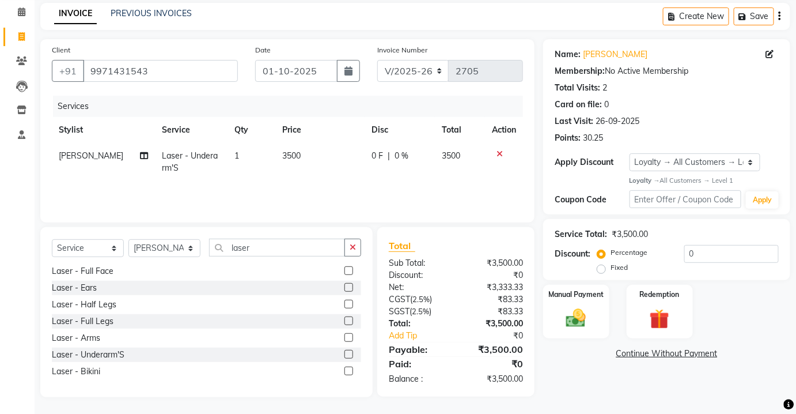
drag, startPoint x: 620, startPoint y: 308, endPoint x: 613, endPoint y: 309, distance: 7.1
click at [619, 308] on div "Manual Payment Redemption" at bounding box center [667, 312] width 264 height 54
click at [589, 315] on img at bounding box center [575, 318] width 33 height 24
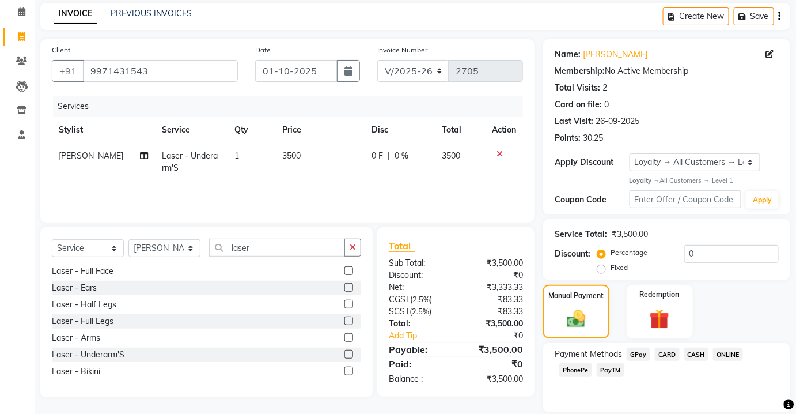
click at [692, 351] on span "CASH" at bounding box center [696, 353] width 25 height 13
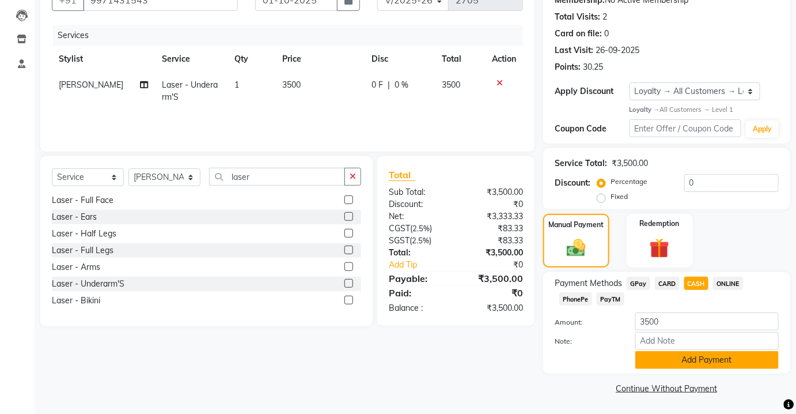
click at [701, 356] on button "Add Payment" at bounding box center [706, 360] width 143 height 18
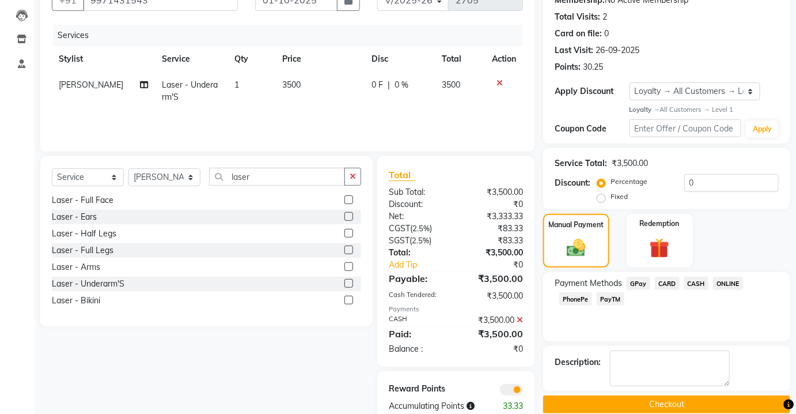
scroll to position [156, 0]
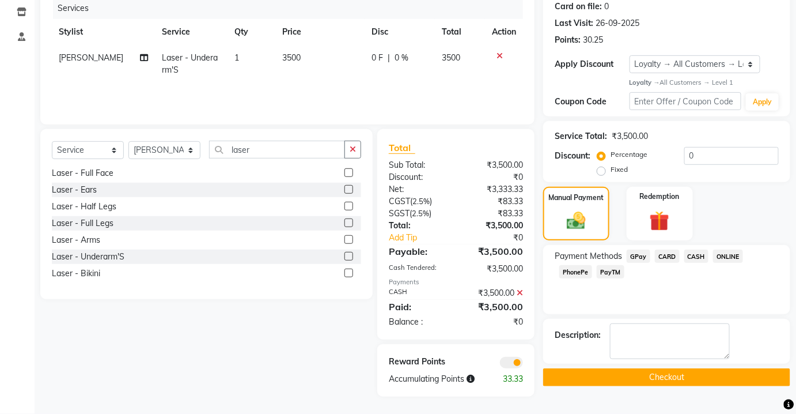
drag, startPoint x: 700, startPoint y: 358, endPoint x: 690, endPoint y: 362, distance: 10.9
click at [699, 368] on button "Checkout" at bounding box center [666, 377] width 247 height 18
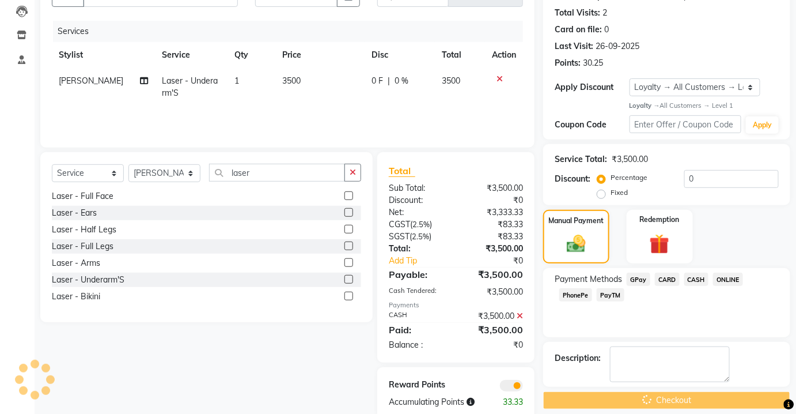
scroll to position [104, 0]
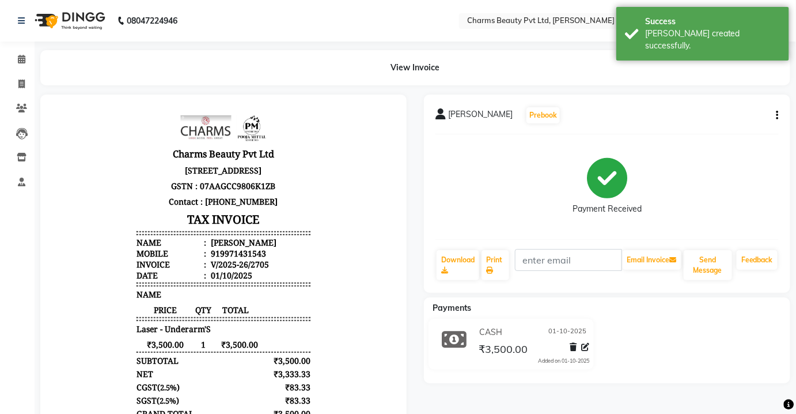
click at [22, 94] on li "Invoice" at bounding box center [17, 84] width 35 height 25
click at [14, 81] on span at bounding box center [22, 84] width 20 height 13
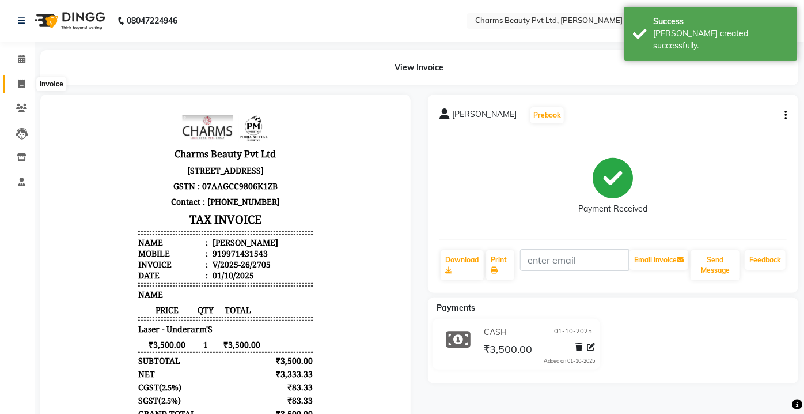
select select "service"
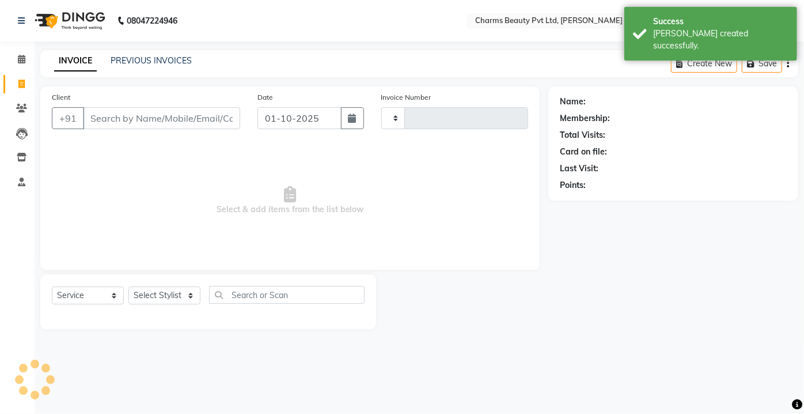
type input "2706"
select select "3743"
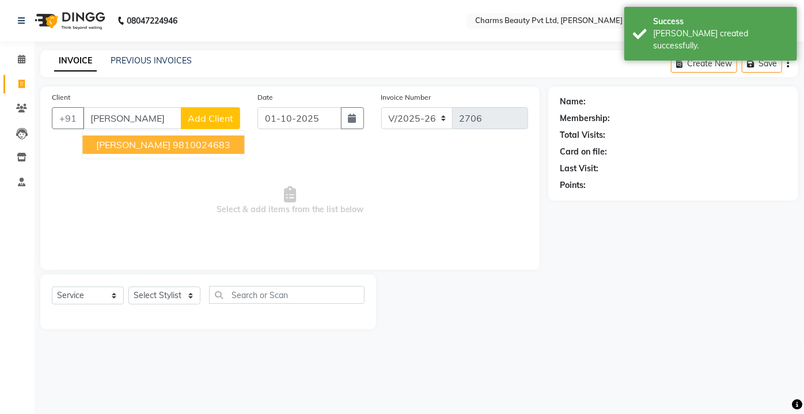
click at [167, 146] on span "[PERSON_NAME]" at bounding box center [133, 145] width 74 height 12
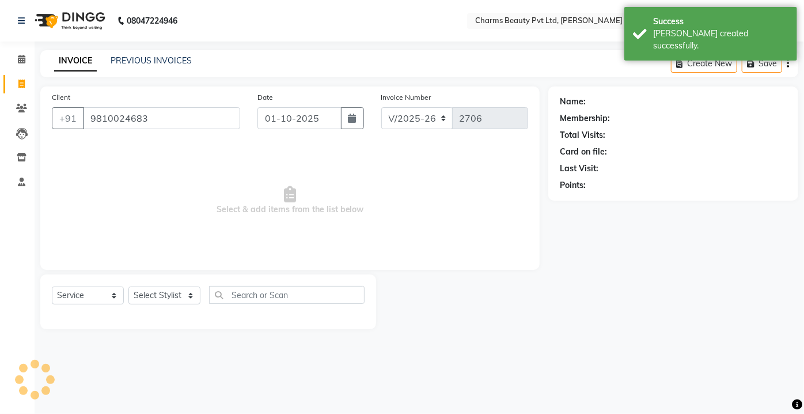
type input "9810024683"
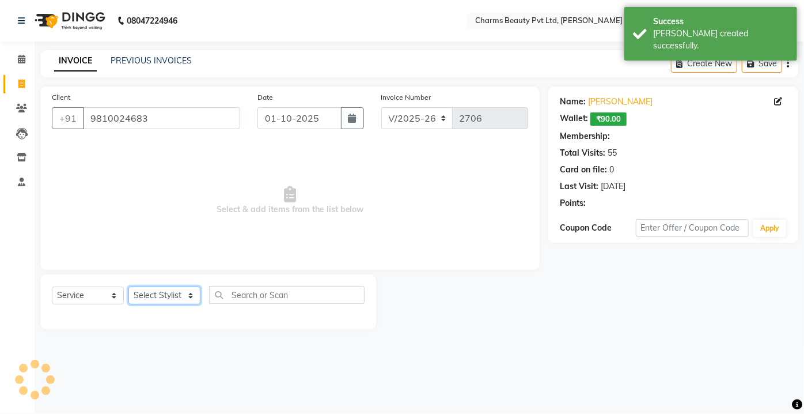
click at [177, 297] on select "Select Stylist Aarti [PERSON_NAME] [PERSON_NAME] CHARMS DR. POOJA MITTAL HINA […" at bounding box center [164, 295] width 72 height 18
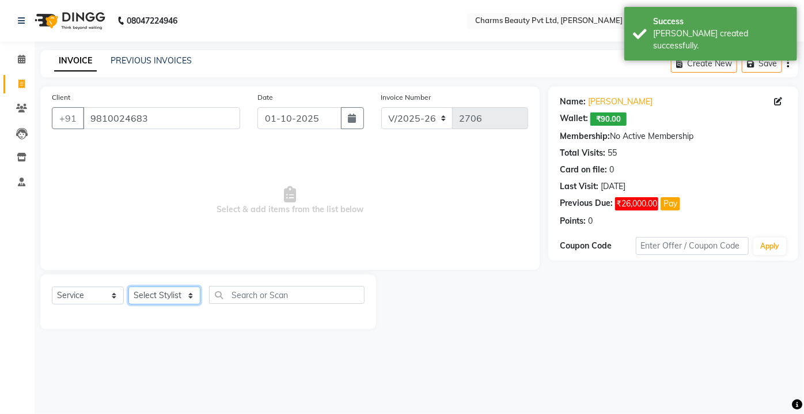
select select "18044"
click at [128, 286] on select "Select Stylist Aarti [PERSON_NAME] [PERSON_NAME] CHARMS DR. POOJA MITTAL HINA […" at bounding box center [164, 295] width 72 height 18
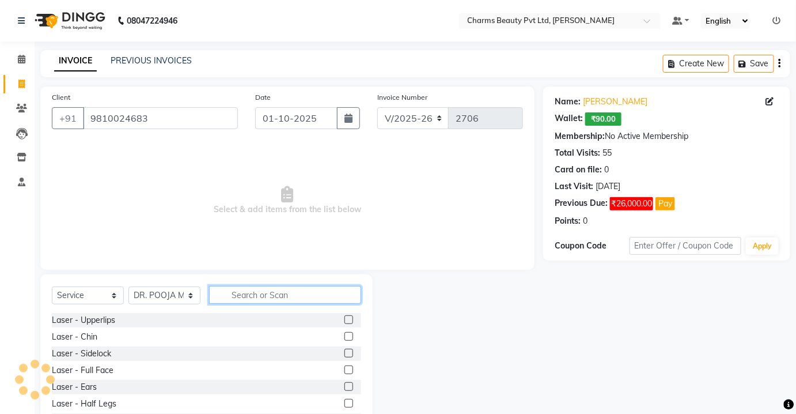
click at [258, 298] on input "text" at bounding box center [285, 295] width 152 height 18
type input "f"
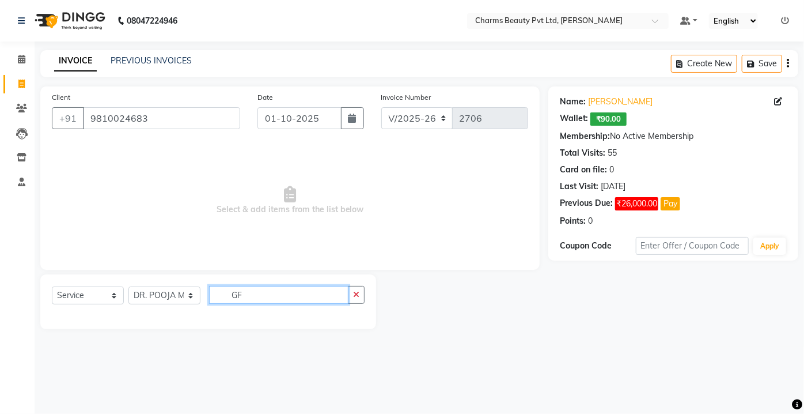
type input "G"
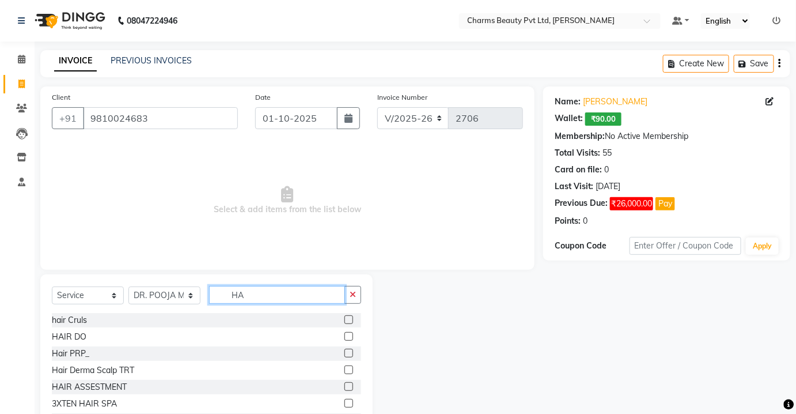
type input "H"
type input "F"
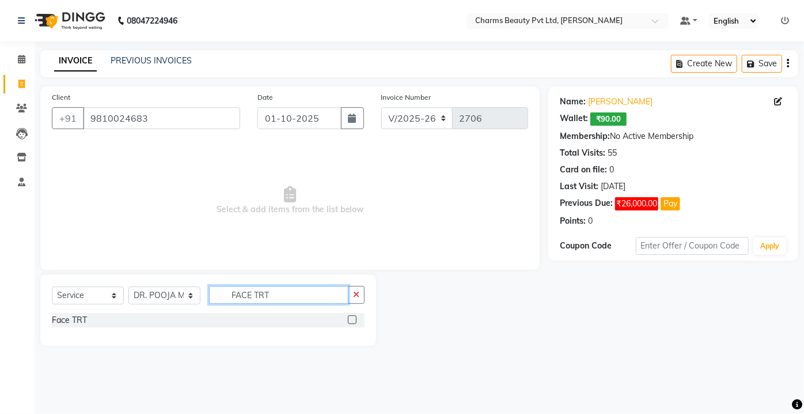
type input "FACE TRT"
click at [354, 317] on label at bounding box center [352, 319] width 9 height 9
click at [354, 317] on input "checkbox" at bounding box center [351, 319] width 7 height 7
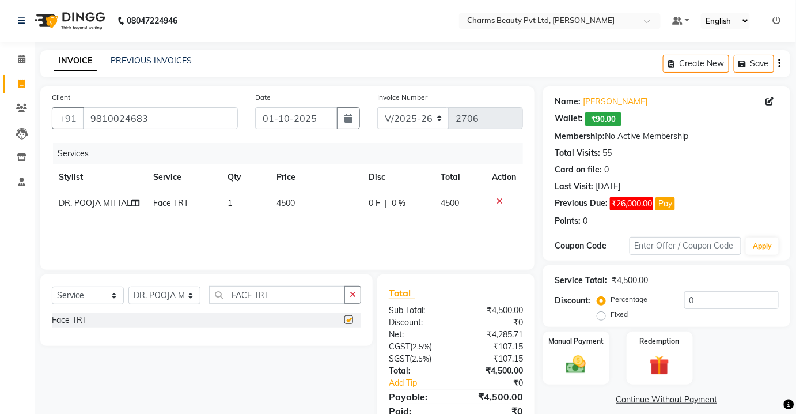
checkbox input "false"
click at [321, 225] on div "Services Stylist Service Qty Price Disc Total Action DR. POOJA MITTAL Face TRT …" at bounding box center [287, 200] width 471 height 115
click at [312, 203] on td "4500" at bounding box center [316, 203] width 92 height 26
select select "18044"
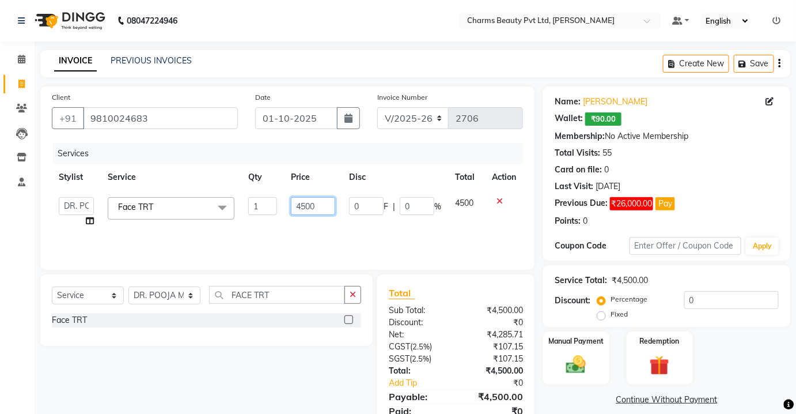
click at [301, 203] on input "4500" at bounding box center [313, 206] width 44 height 18
click at [307, 203] on input "4500" at bounding box center [313, 206] width 44 height 18
type input "10000"
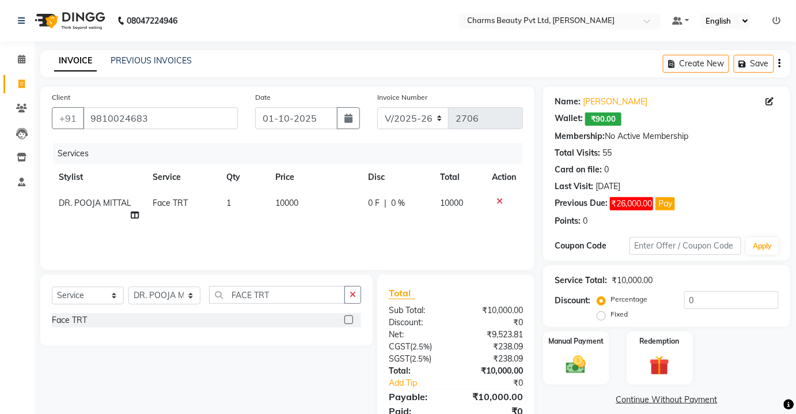
click at [312, 222] on div "Services Stylist Service Qty Price Disc Total Action DR. POOJA MITTAL Face TRT …" at bounding box center [287, 200] width 471 height 115
click at [596, 360] on div "Manual Payment" at bounding box center [576, 358] width 69 height 56
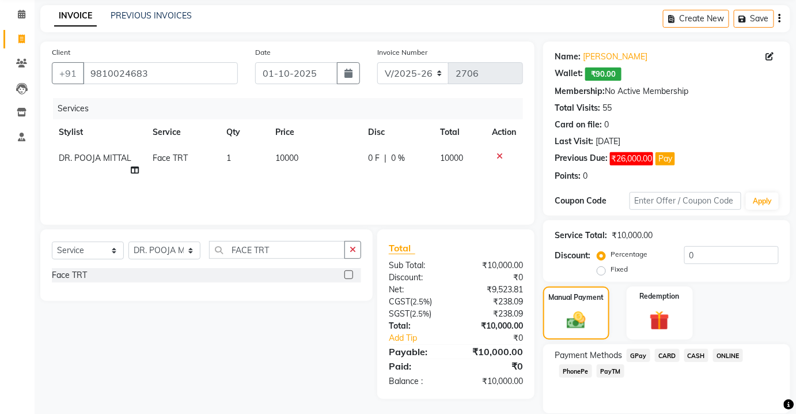
scroll to position [85, 0]
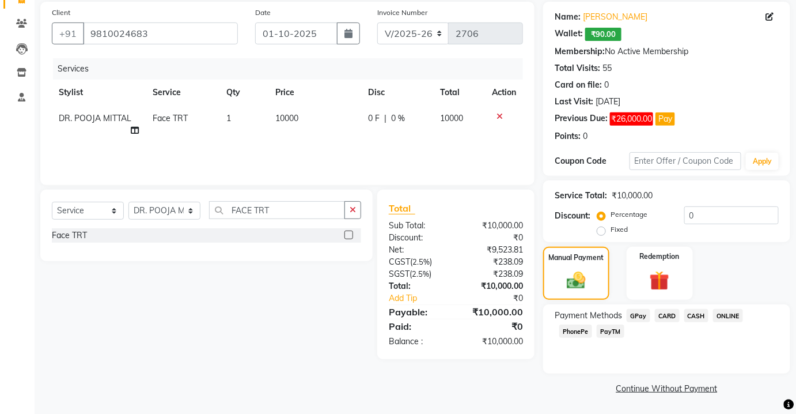
click at [696, 312] on span "CASH" at bounding box center [696, 315] width 25 height 13
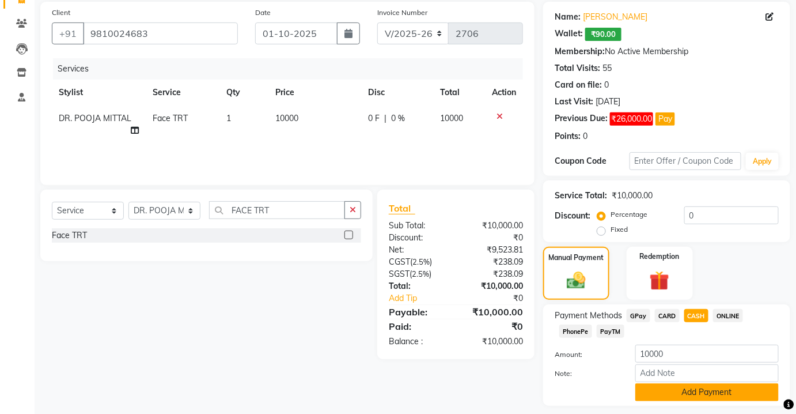
click at [675, 391] on button "Add Payment" at bounding box center [706, 392] width 143 height 18
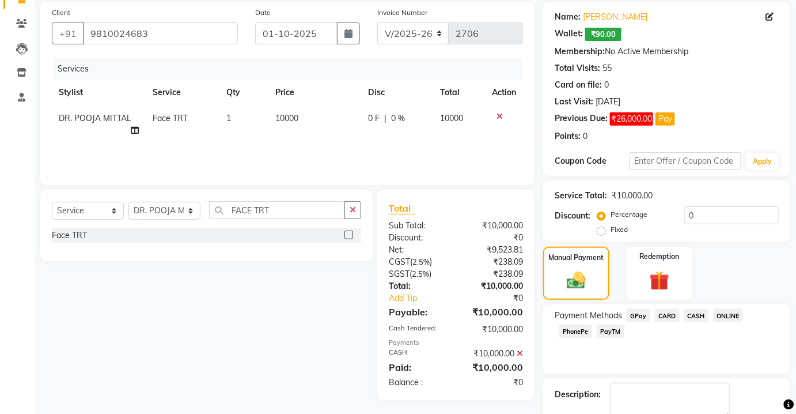
scroll to position [133, 0]
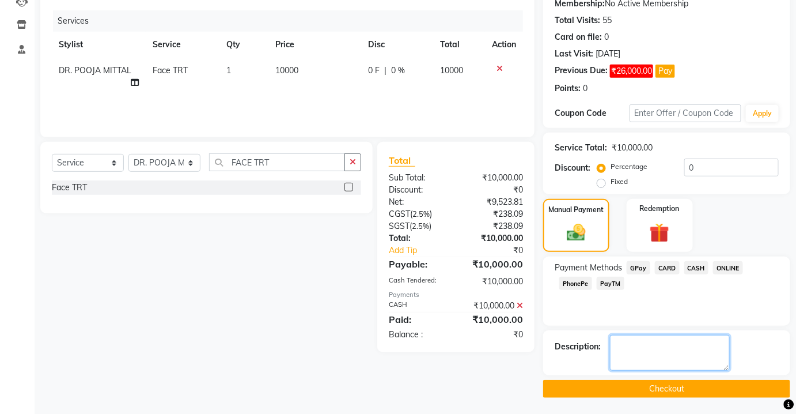
click at [664, 355] on textarea at bounding box center [670, 353] width 120 height 36
type textarea "FACE GFC"
click at [672, 378] on div "Name: [PERSON_NAME]: ₹90.00 Membership: No Active Membership Total Visits: 55 C…" at bounding box center [671, 176] width 256 height 444
click at [673, 390] on button "Checkout" at bounding box center [666, 389] width 247 height 18
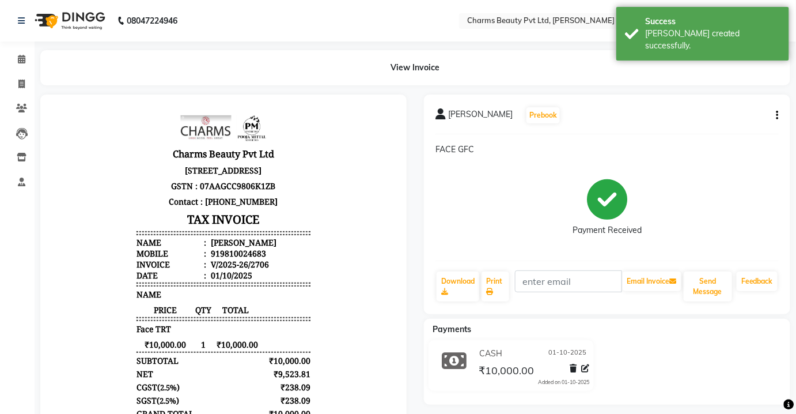
click at [2, 94] on li "Invoice" at bounding box center [17, 84] width 35 height 25
click at [16, 78] on span at bounding box center [22, 84] width 20 height 13
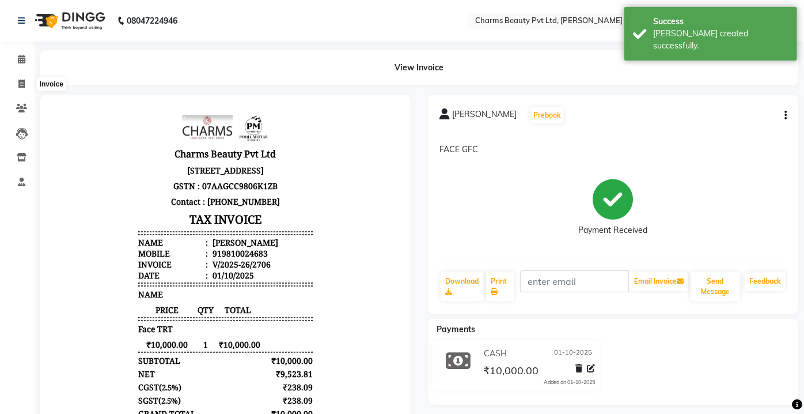
select select "3743"
select select "service"
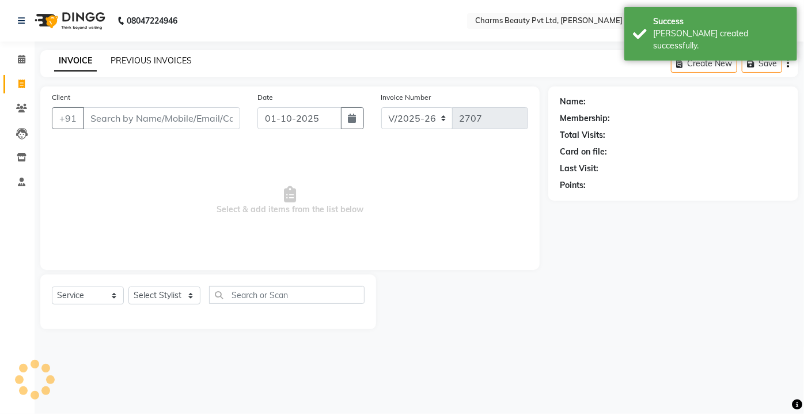
click at [147, 62] on link "PREVIOUS INVOICES" at bounding box center [151, 60] width 81 height 10
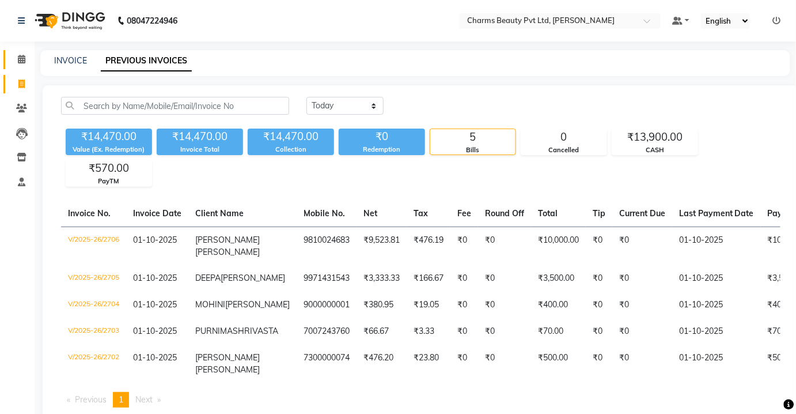
drag, startPoint x: 10, startPoint y: 48, endPoint x: 10, endPoint y: 68, distance: 19.6
click at [10, 55] on li "Calendar" at bounding box center [17, 59] width 35 height 25
click at [10, 68] on link "Calendar" at bounding box center [17, 59] width 28 height 19
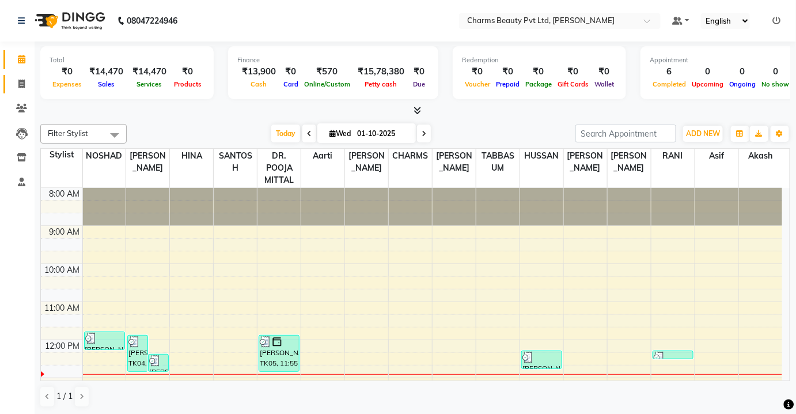
click at [15, 84] on span at bounding box center [22, 84] width 20 height 13
select select "service"
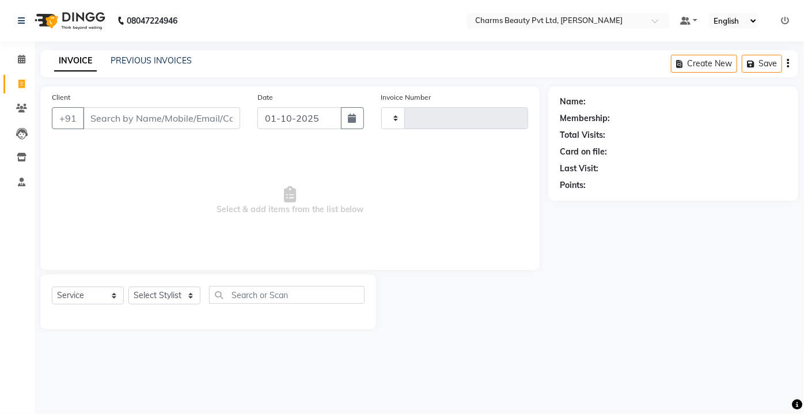
type input "2707"
select select "3743"
click at [152, 60] on link "PREVIOUS INVOICES" at bounding box center [151, 60] width 81 height 10
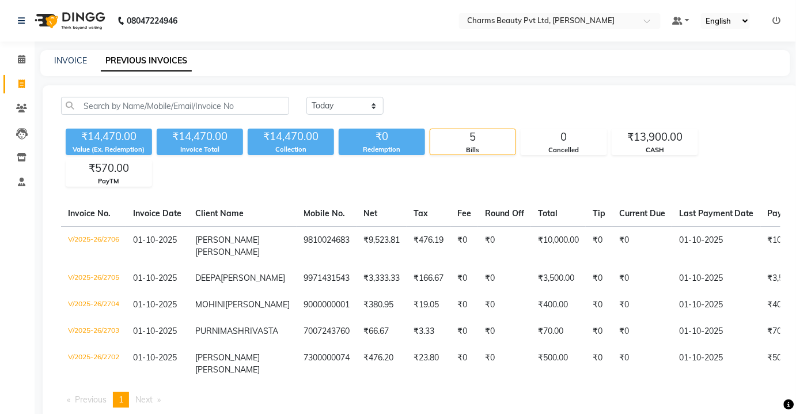
drag, startPoint x: 67, startPoint y: 41, endPoint x: 71, endPoint y: 48, distance: 8.3
click at [71, 45] on div "08047224946 Select Location × Charms Beauty Pvt Ltd, [PERSON_NAME] Default Pane…" at bounding box center [398, 222] width 796 height 445
click at [78, 65] on link "INVOICE" at bounding box center [70, 60] width 33 height 10
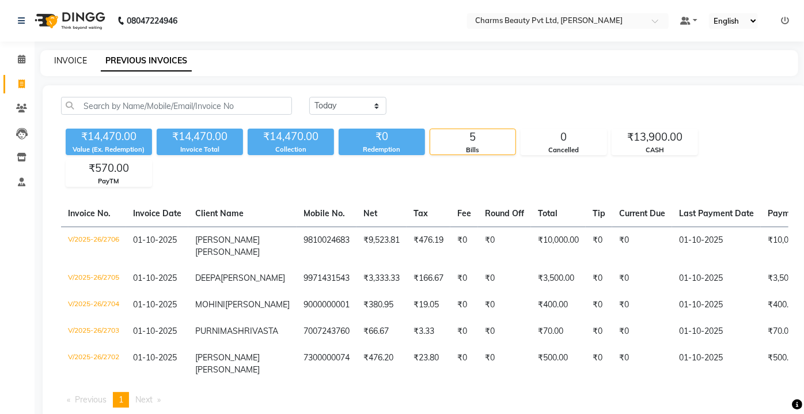
select select "service"
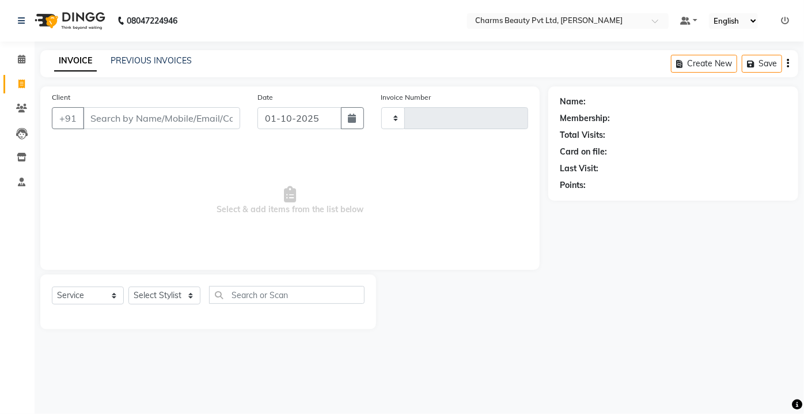
type input "2707"
click at [80, 61] on link "INVOICE" at bounding box center [75, 61] width 43 height 21
select select "3743"
click at [33, 60] on li "Calendar" at bounding box center [17, 59] width 35 height 25
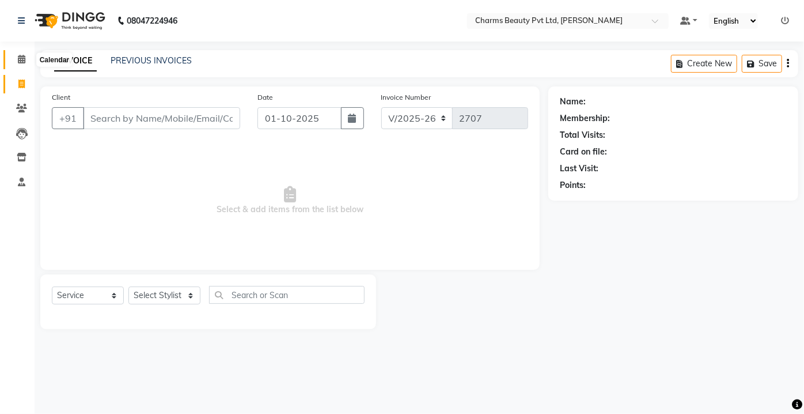
click at [28, 59] on span at bounding box center [22, 59] width 20 height 13
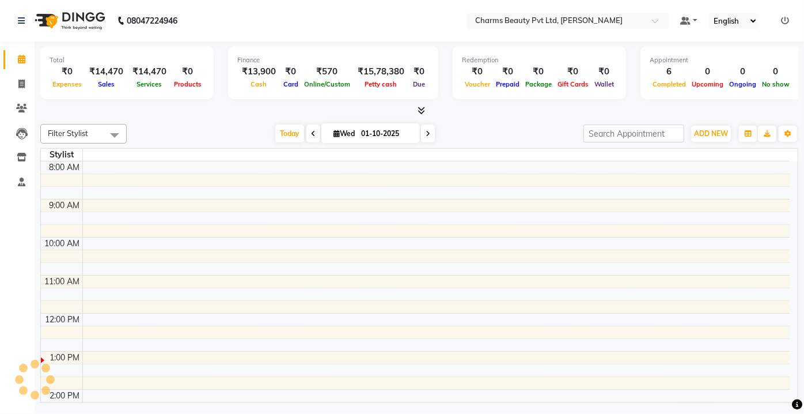
click at [25, 59] on icon at bounding box center [21, 59] width 7 height 9
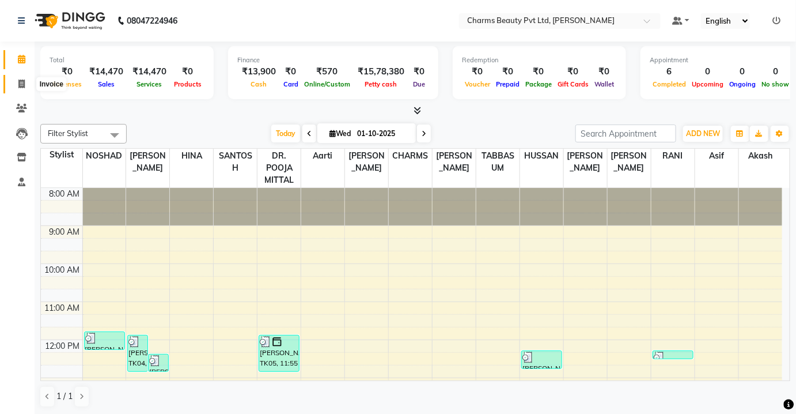
click at [24, 87] on icon at bounding box center [21, 84] width 6 height 9
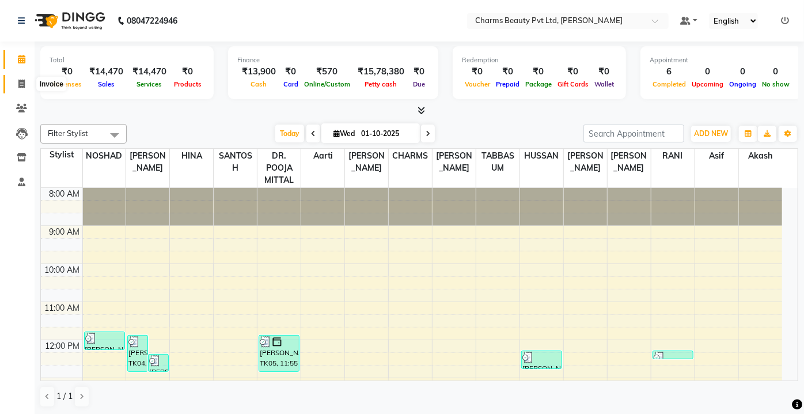
select select "service"
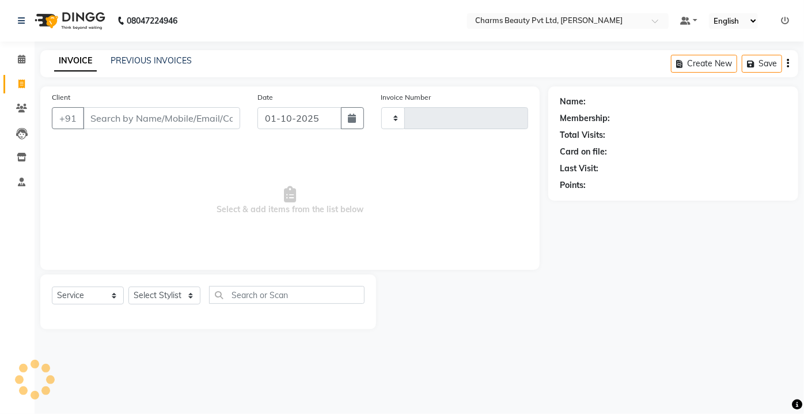
type input "2707"
select select "3743"
click at [99, 116] on input "Client" at bounding box center [161, 118] width 157 height 22
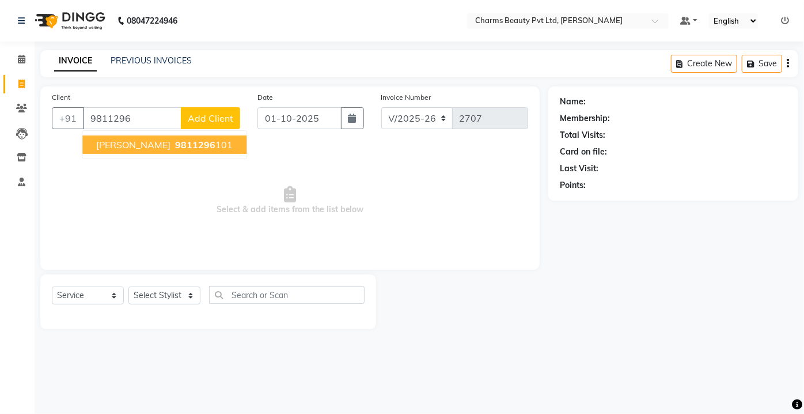
click at [164, 145] on span "[PERSON_NAME]" at bounding box center [133, 145] width 74 height 12
type input "9811296101"
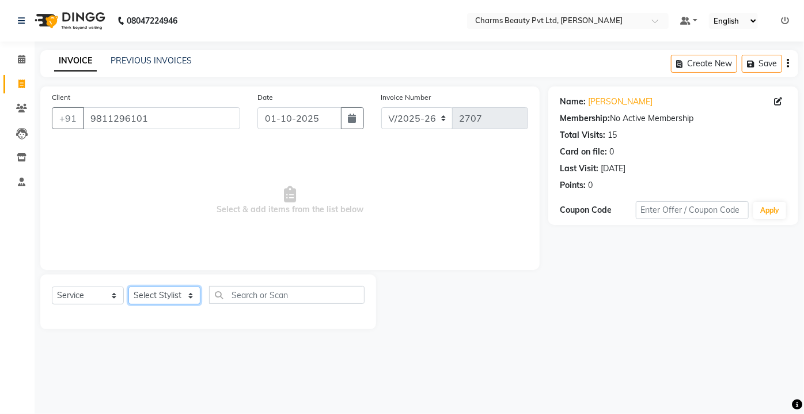
click at [191, 297] on select "Select Stylist Aarti [PERSON_NAME] [PERSON_NAME] CHARMS DR. POOJA MITTAL HINA […" at bounding box center [164, 295] width 72 height 18
select select "17827"
click at [128, 286] on select "Select Stylist Aarti [PERSON_NAME] [PERSON_NAME] CHARMS DR. POOJA MITTAL HINA […" at bounding box center [164, 295] width 72 height 18
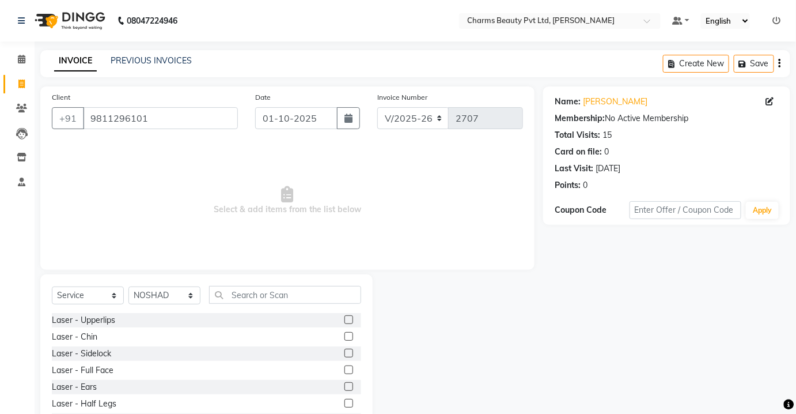
click at [255, 287] on div "Select Service Product Membership Package Voucher Prepaid Gift Card Select Styl…" at bounding box center [206, 359] width 332 height 170
click at [252, 293] on input "text" at bounding box center [285, 295] width 152 height 18
click at [243, 297] on input "text" at bounding box center [285, 295] width 152 height 18
click at [241, 296] on input "text" at bounding box center [285, 295] width 152 height 18
click at [240, 294] on input "text" at bounding box center [285, 295] width 152 height 18
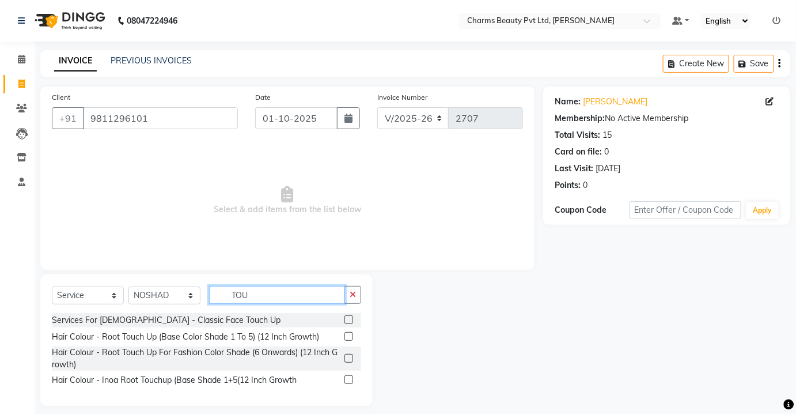
type input "TOU"
drag, startPoint x: 350, startPoint y: 334, endPoint x: 341, endPoint y: 330, distance: 10.3
click at [349, 334] on label at bounding box center [349, 336] width 9 height 9
click at [349, 334] on input "checkbox" at bounding box center [348, 336] width 7 height 7
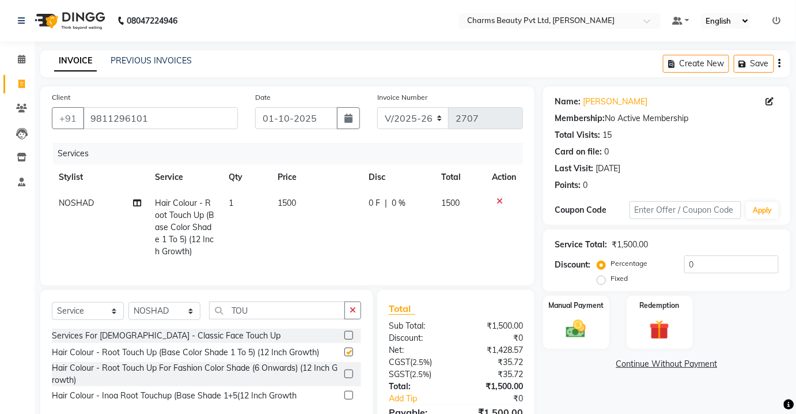
checkbox input "false"
drag, startPoint x: 168, startPoint y: 321, endPoint x: 162, endPoint y: 312, distance: 10.9
click at [167, 320] on select "Select Stylist Aarti [PERSON_NAME] [PERSON_NAME] CHARMS DR. POOJA MITTAL HINA […" at bounding box center [164, 311] width 72 height 18
select select "19798"
click at [128, 310] on select "Select Stylist Aarti [PERSON_NAME] [PERSON_NAME] CHARMS DR. POOJA MITTAL HINA […" at bounding box center [164, 311] width 72 height 18
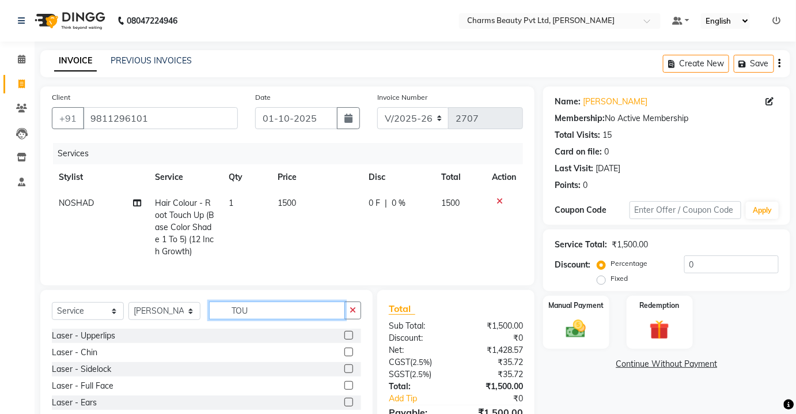
drag, startPoint x: 284, startPoint y: 312, endPoint x: 275, endPoint y: 316, distance: 9.8
click at [277, 316] on input "TOU" at bounding box center [277, 310] width 136 height 18
type input "T"
type input "THRE"
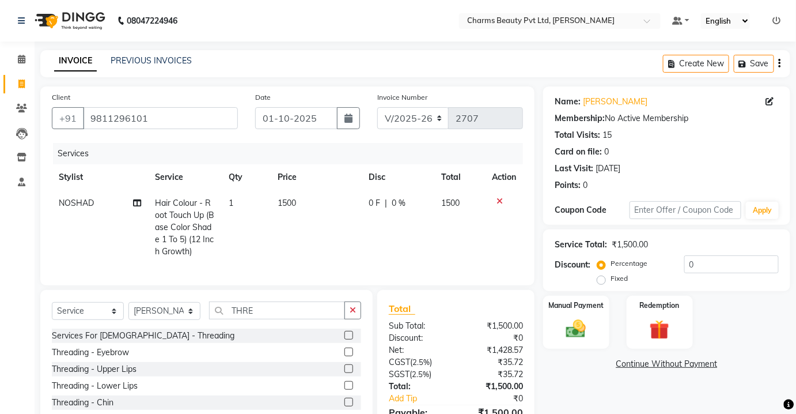
click at [345, 356] on label at bounding box center [349, 351] width 9 height 9
click at [345, 356] on input "checkbox" at bounding box center [348, 352] width 7 height 7
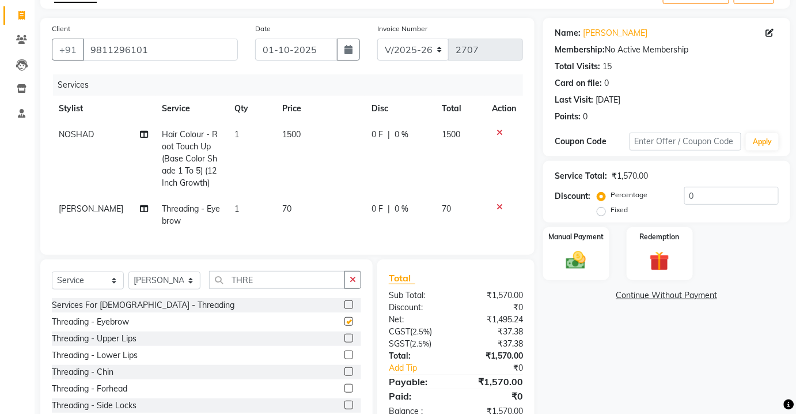
checkbox input "false"
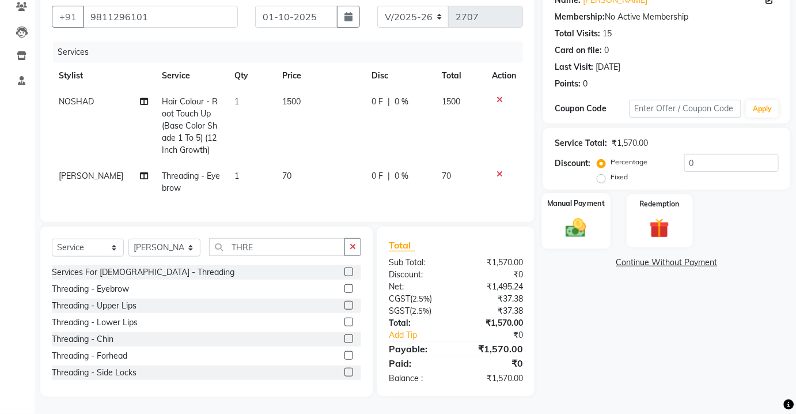
click at [569, 234] on div "Manual Payment" at bounding box center [576, 221] width 69 height 56
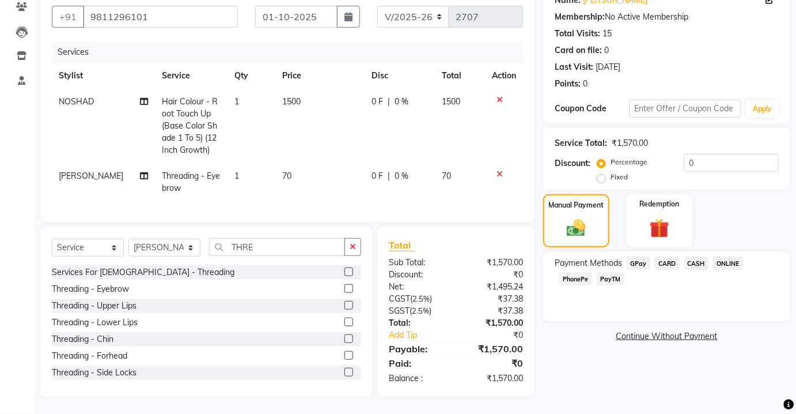
click at [698, 256] on span "CASH" at bounding box center [696, 262] width 25 height 13
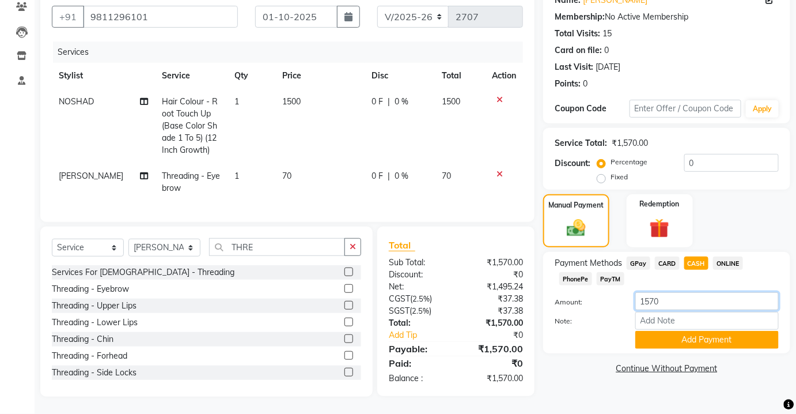
click at [697, 292] on input "1570" at bounding box center [706, 301] width 143 height 18
type input "1500"
drag, startPoint x: 703, startPoint y: 342, endPoint x: 679, endPoint y: 320, distance: 31.8
click at [702, 342] on div "Payment Methods GPay CARD CASH ONLINE PhonePe PayTM Amount: 1500 Note: Add Paym…" at bounding box center [666, 302] width 247 height 101
drag, startPoint x: 680, startPoint y: 332, endPoint x: 657, endPoint y: 316, distance: 27.7
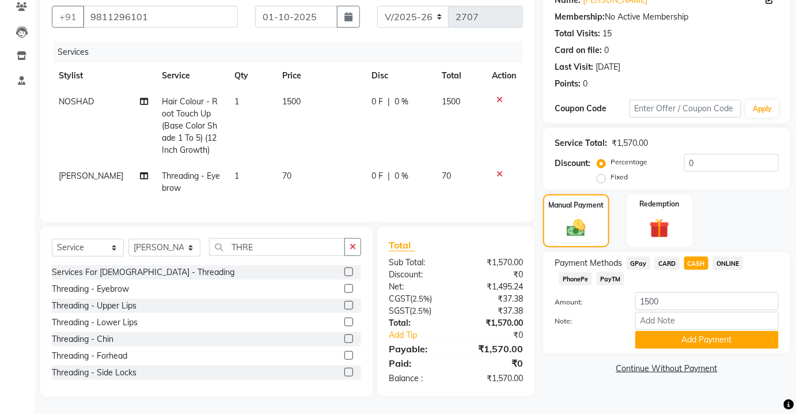
click at [680, 332] on button "Add Payment" at bounding box center [706, 340] width 143 height 18
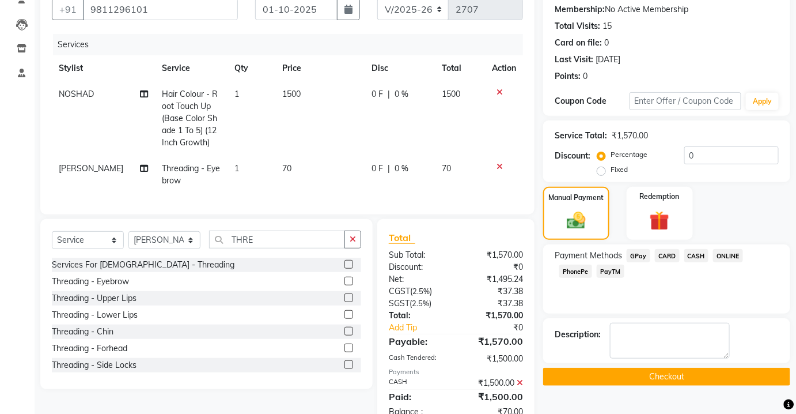
click at [618, 265] on span "PayTM" at bounding box center [611, 270] width 28 height 13
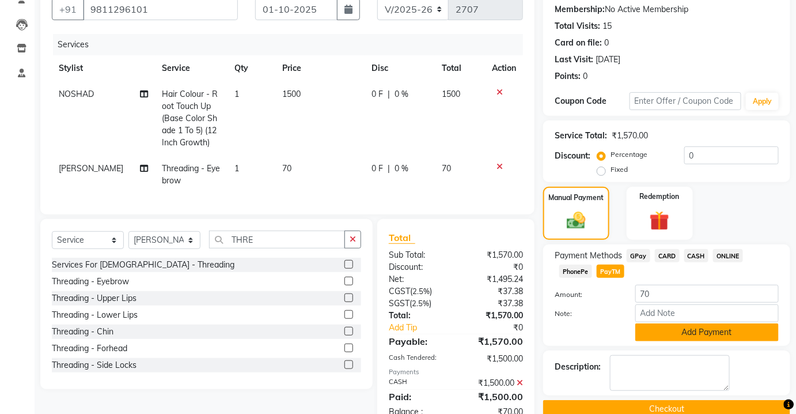
click at [665, 330] on button "Add Payment" at bounding box center [706, 332] width 143 height 18
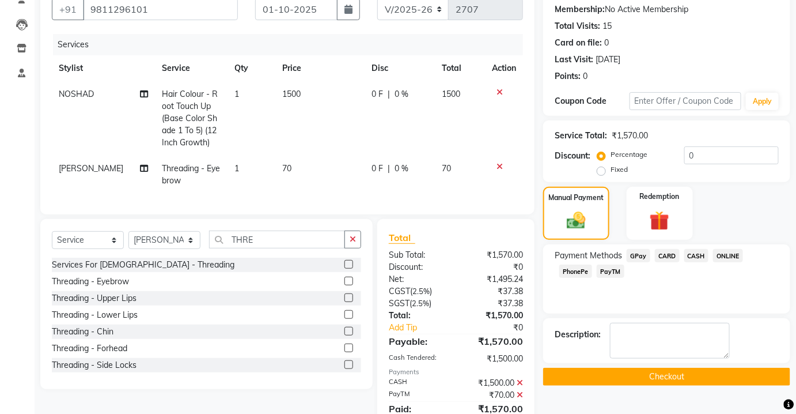
scroll to position [161, 0]
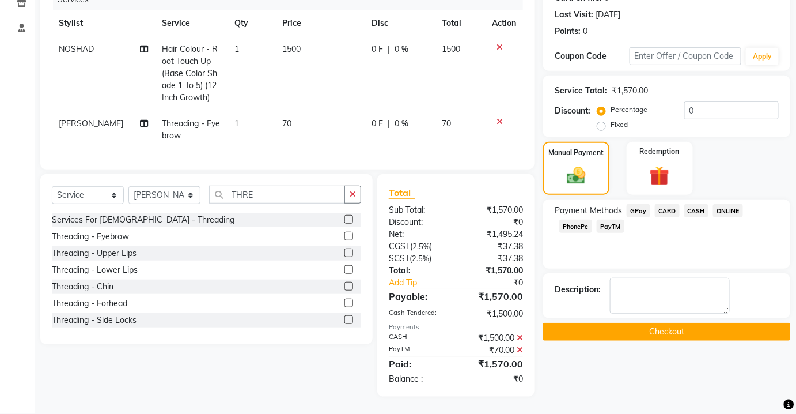
click at [665, 323] on button "Checkout" at bounding box center [666, 332] width 247 height 18
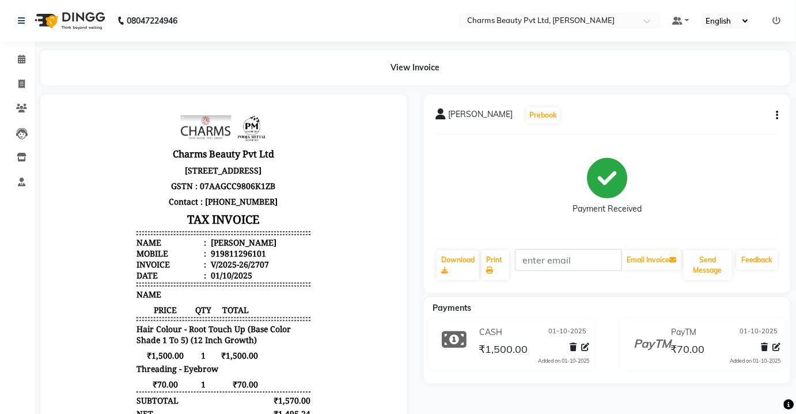
click at [779, 113] on div "[PERSON_NAME] Prebook Payment Received Download Print Email Invoice Send Messag…" at bounding box center [607, 193] width 366 height 198
click at [777, 116] on icon "button" at bounding box center [778, 115] width 2 height 1
click at [697, 130] on div "Edit Invoice" at bounding box center [720, 129] width 79 height 14
select select "service"
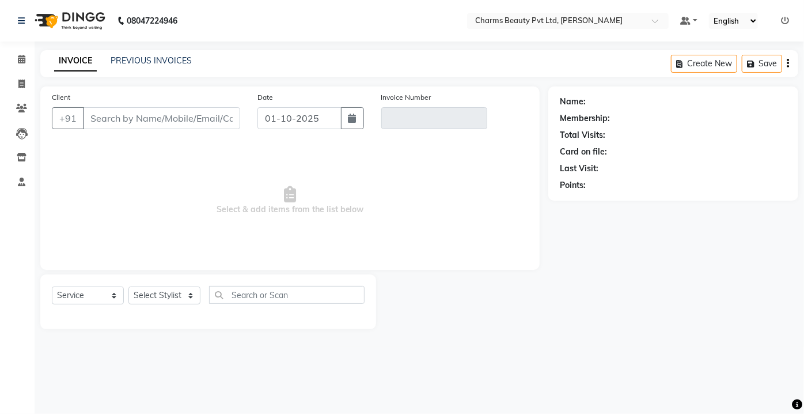
type input "9811296101"
type input "V/2025-26/2707"
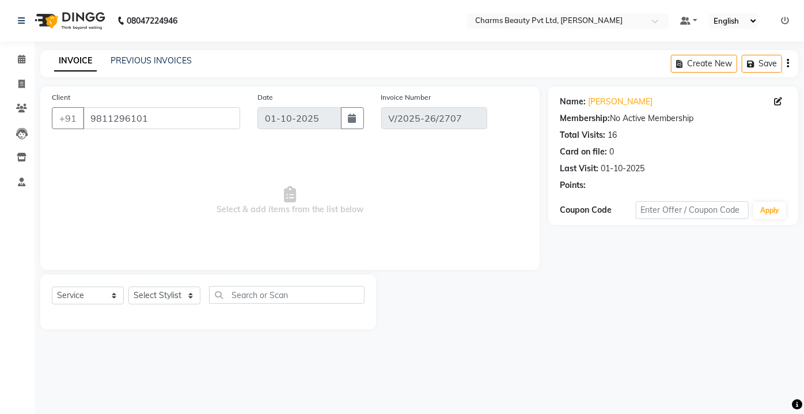
select select "select"
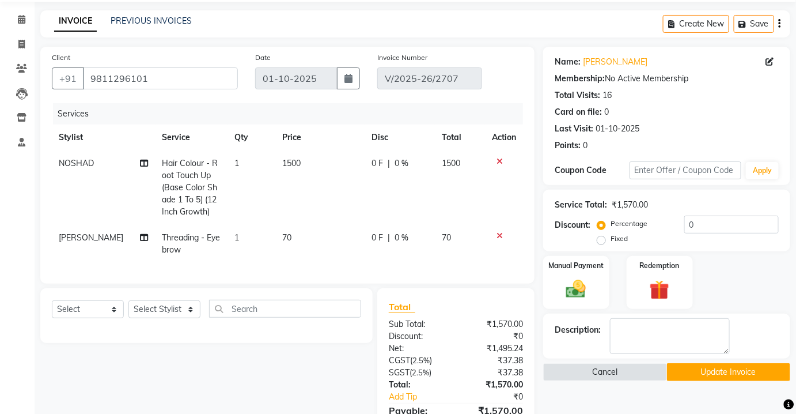
scroll to position [104, 0]
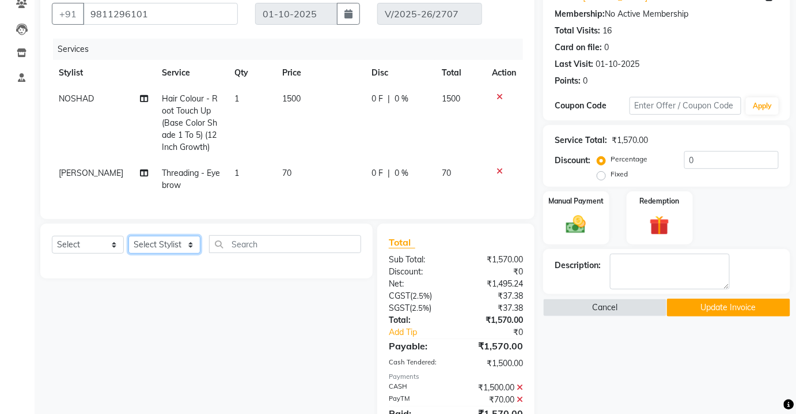
click at [158, 251] on select "Select Stylist Aarti [PERSON_NAME] [PERSON_NAME] CHARMS DR. POOJA MITTAL HINA […" at bounding box center [164, 245] width 72 height 18
select select "88835"
click at [128, 243] on select "Select Stylist Aarti [PERSON_NAME] [PERSON_NAME] CHARMS DR. POOJA MITTAL HINA […" at bounding box center [164, 245] width 72 height 18
click at [98, 253] on select "Select Service Product Membership Package Voucher Prepaid Gift Card" at bounding box center [88, 245] width 72 height 18
select select "service"
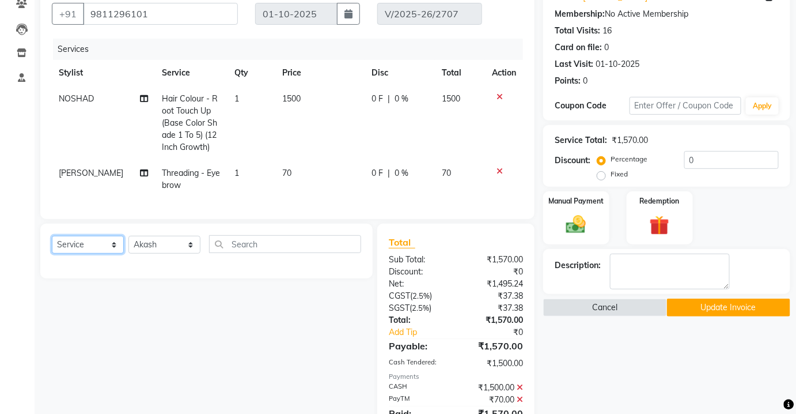
click at [52, 243] on select "Select Service Product Membership Package Voucher Prepaid Gift Card" at bounding box center [88, 245] width 72 height 18
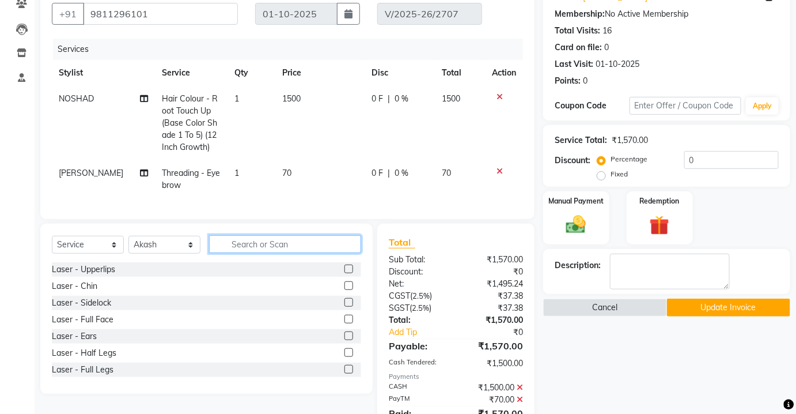
click at [243, 245] on input "text" at bounding box center [285, 244] width 152 height 18
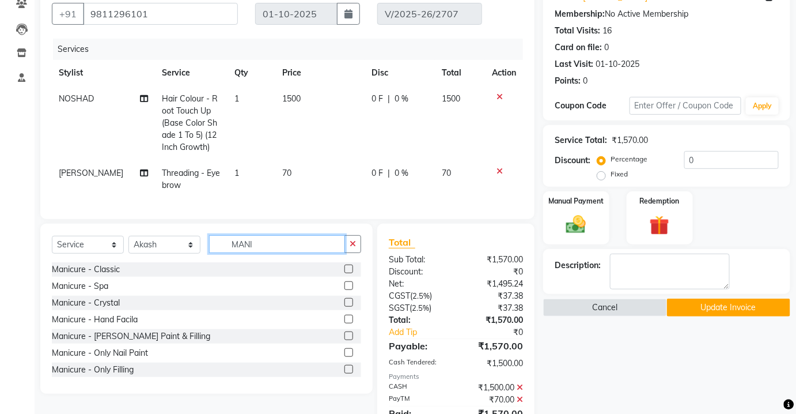
type input "MANI"
click at [345, 290] on label at bounding box center [349, 285] width 9 height 9
click at [345, 290] on input "checkbox" at bounding box center [348, 285] width 7 height 7
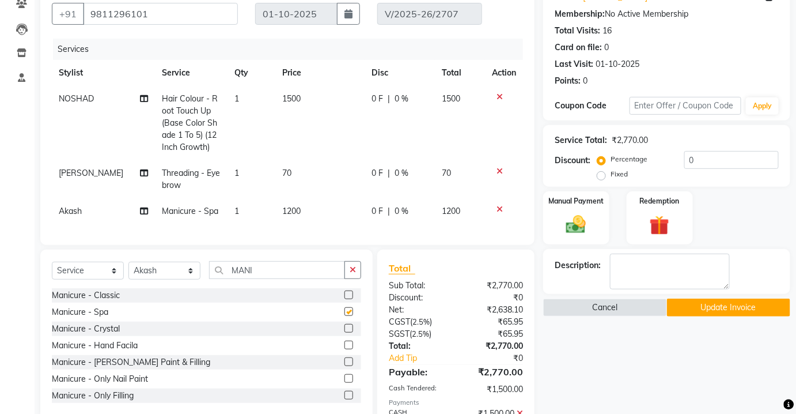
checkbox input "false"
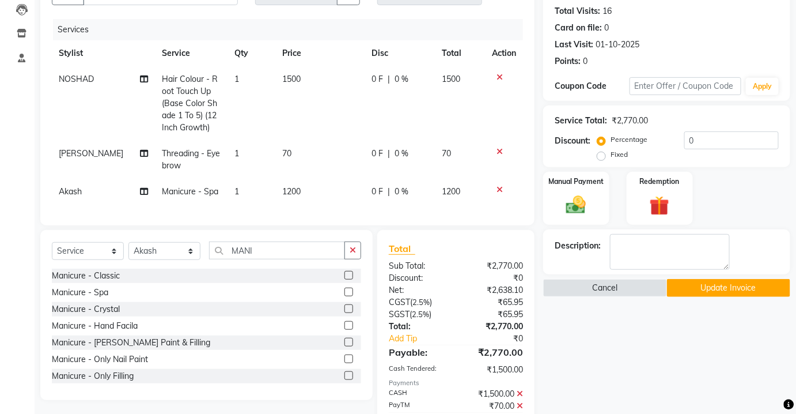
scroll to position [157, 0]
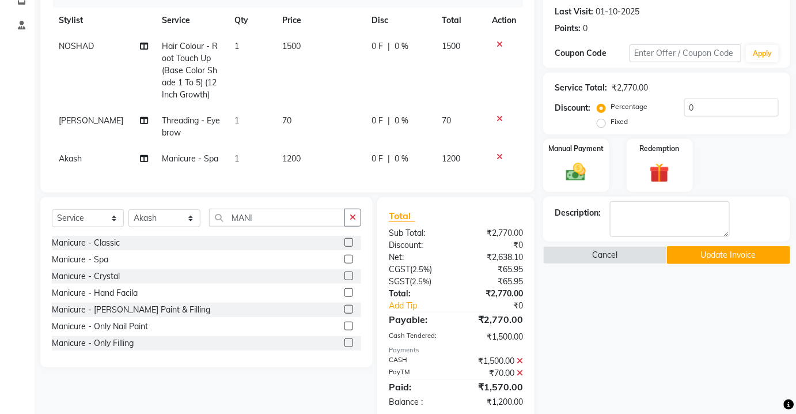
click at [499, 155] on icon at bounding box center [500, 157] width 6 height 8
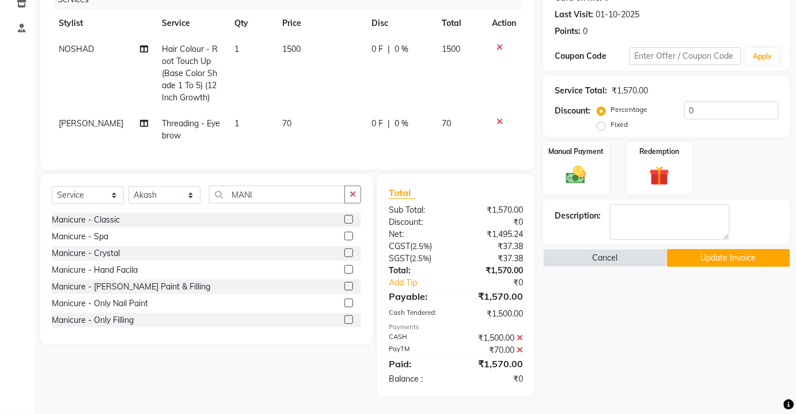
click at [345, 224] on label at bounding box center [349, 219] width 9 height 9
click at [345, 224] on input "checkbox" at bounding box center [348, 219] width 7 height 7
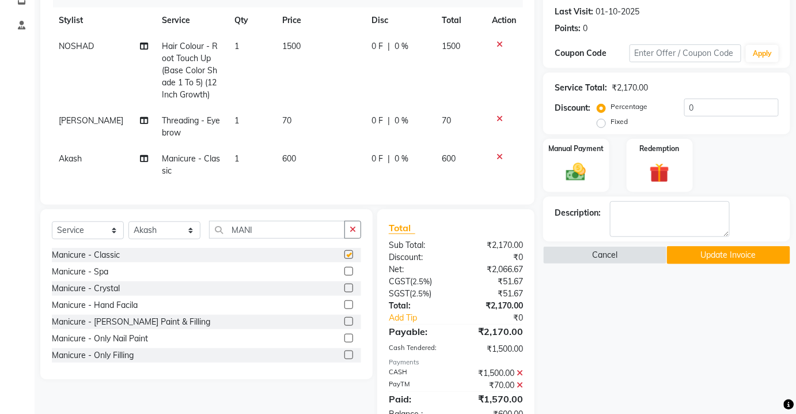
checkbox input "false"
click at [312, 168] on td "600" at bounding box center [319, 165] width 89 height 38
select select "88835"
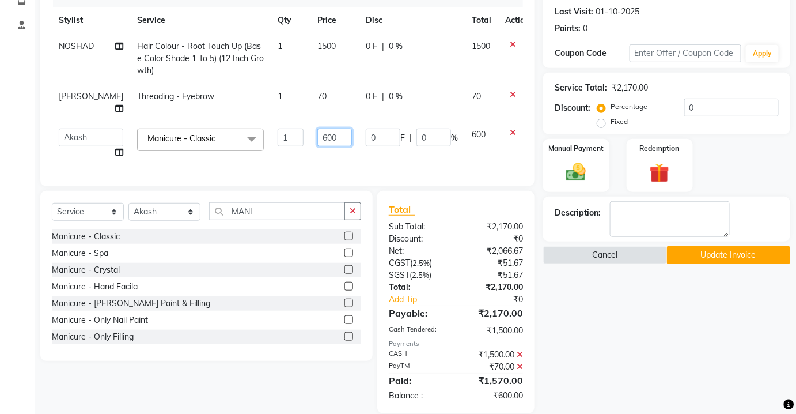
click at [317, 128] on input "600" at bounding box center [334, 137] width 35 height 18
type input "00"
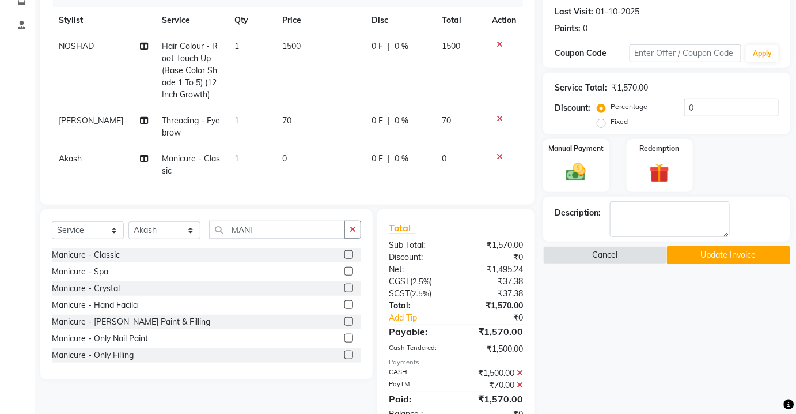
drag, startPoint x: 465, startPoint y: 124, endPoint x: 472, endPoint y: 122, distance: 7.7
click at [473, 122] on tbody "NOSHAD Hair Colour - Root Touch Up (Base Color Shade 1 To 5) (12 Inch Growth) 1…" at bounding box center [287, 108] width 471 height 150
click at [497, 153] on icon at bounding box center [500, 157] width 6 height 8
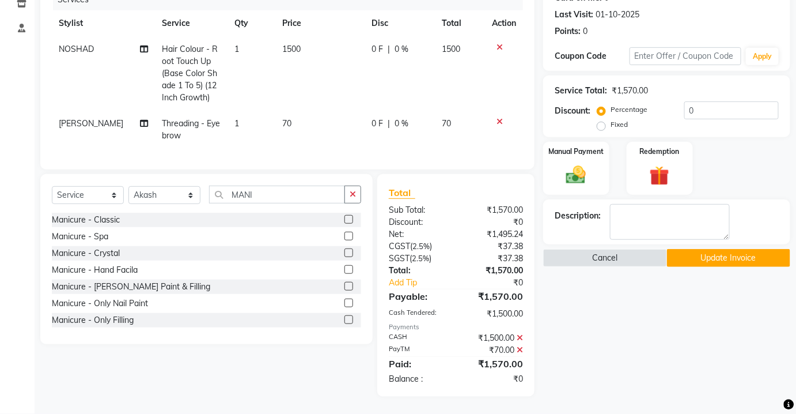
click at [345, 237] on label at bounding box center [349, 236] width 9 height 9
click at [345, 237] on input "checkbox" at bounding box center [348, 236] width 7 height 7
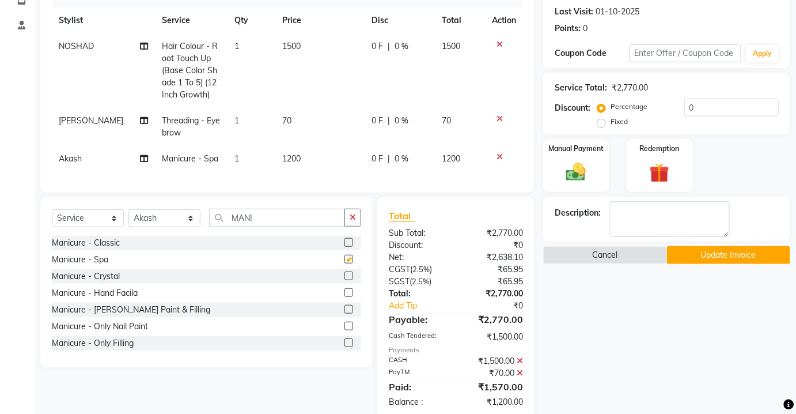
checkbox input "false"
click at [293, 160] on span "1200" at bounding box center [291, 158] width 18 height 10
select select "88835"
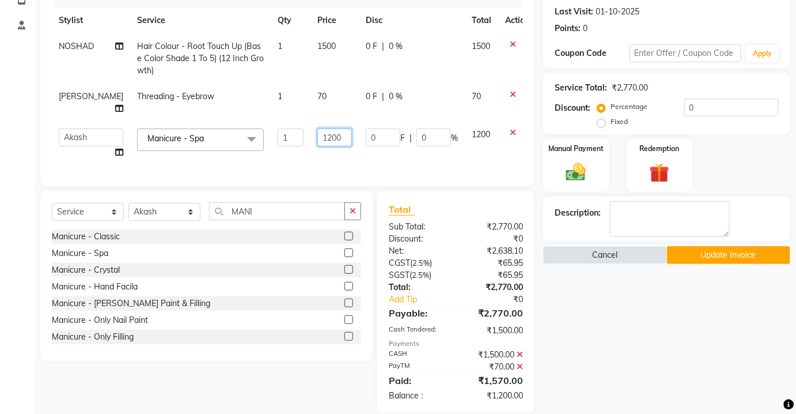
click at [317, 128] on input "1200" at bounding box center [334, 137] width 35 height 18
type input "1000"
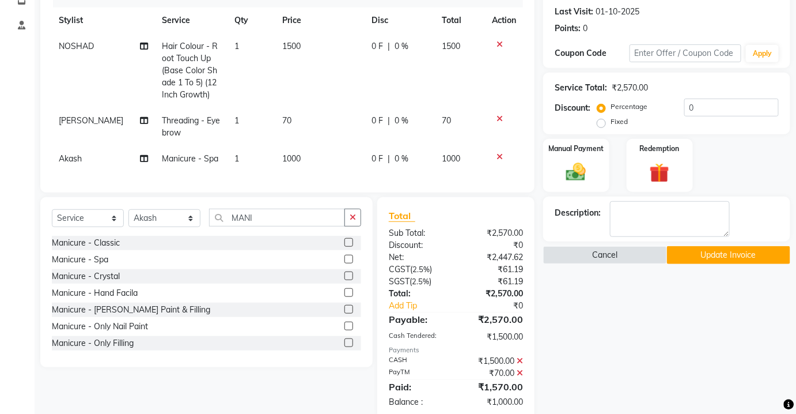
click at [315, 140] on tbody "NOSHAD Hair Colour - Root Touch Up (Base Color Shade 1 To 5) (12 Inch Growth) 1…" at bounding box center [287, 102] width 471 height 138
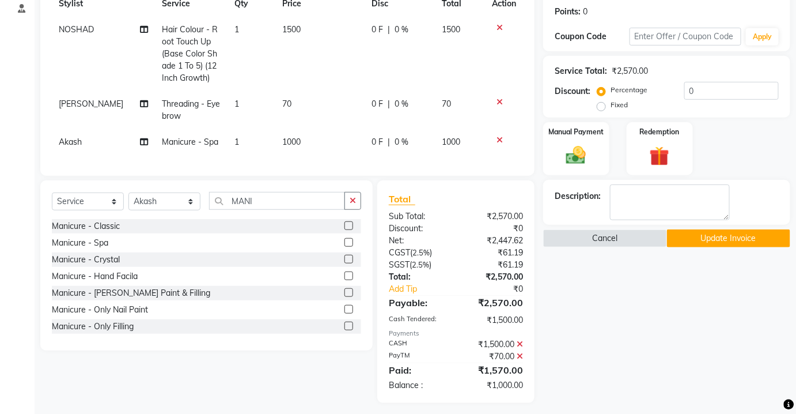
scroll to position [187, 0]
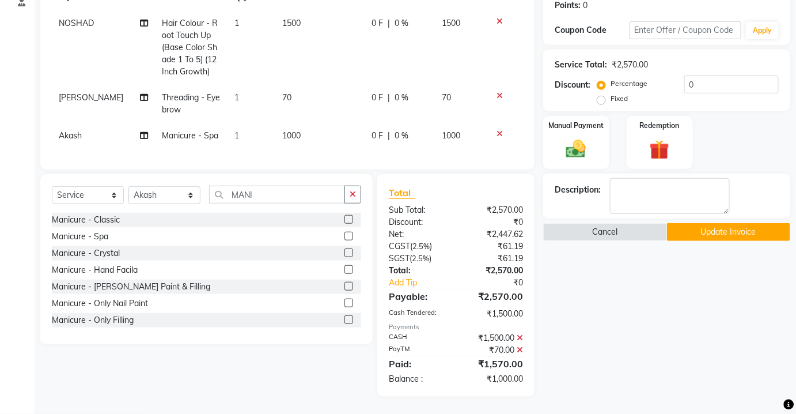
click at [518, 349] on icon at bounding box center [520, 350] width 6 height 8
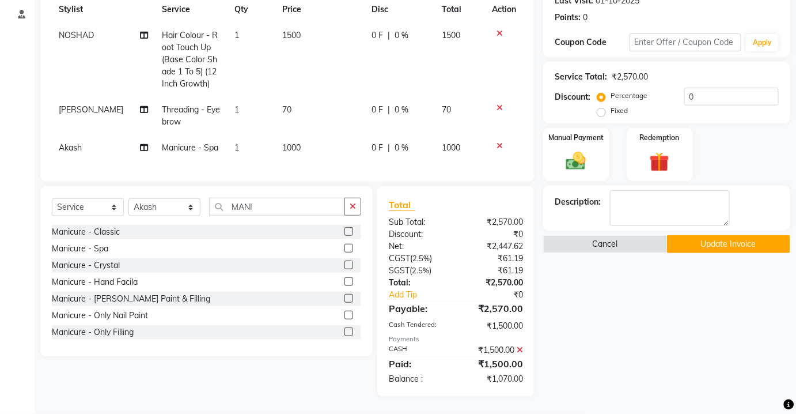
click at [519, 349] on icon at bounding box center [520, 350] width 6 height 8
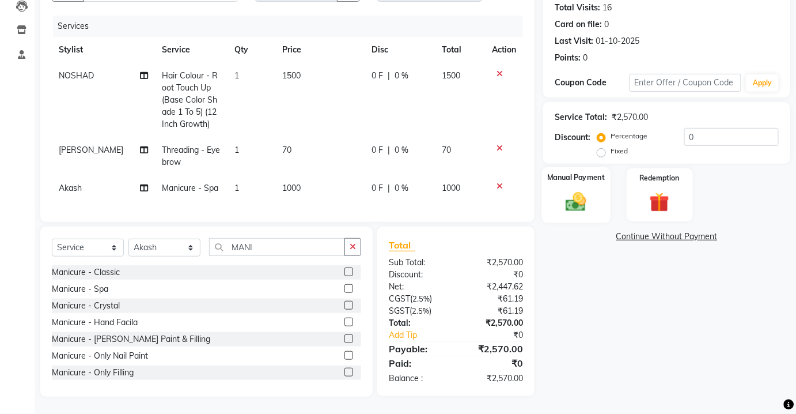
click at [565, 200] on img at bounding box center [575, 202] width 33 height 24
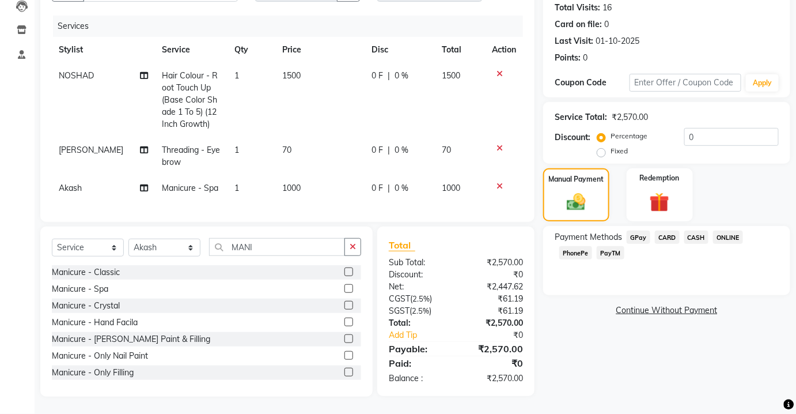
click at [697, 230] on span "CASH" at bounding box center [696, 236] width 25 height 13
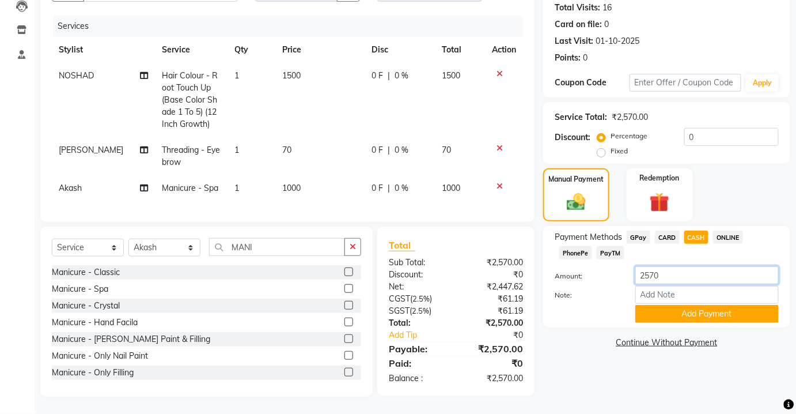
click at [681, 270] on input "2570" at bounding box center [706, 275] width 143 height 18
type input "2500"
click at [679, 310] on button "Add Payment" at bounding box center [706, 314] width 143 height 18
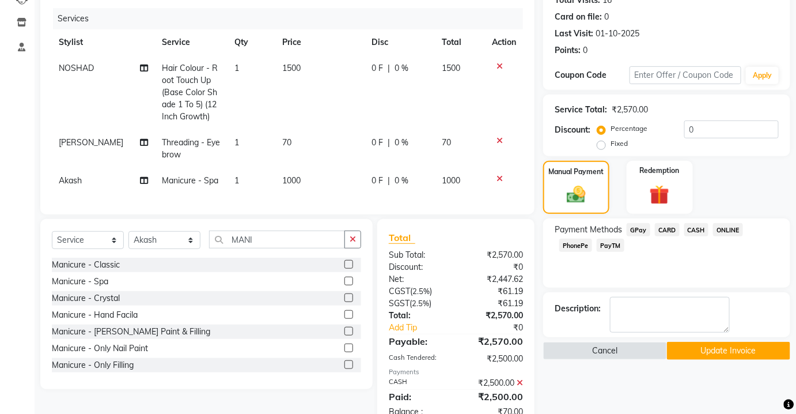
click at [607, 245] on span "PayTM" at bounding box center [611, 245] width 28 height 13
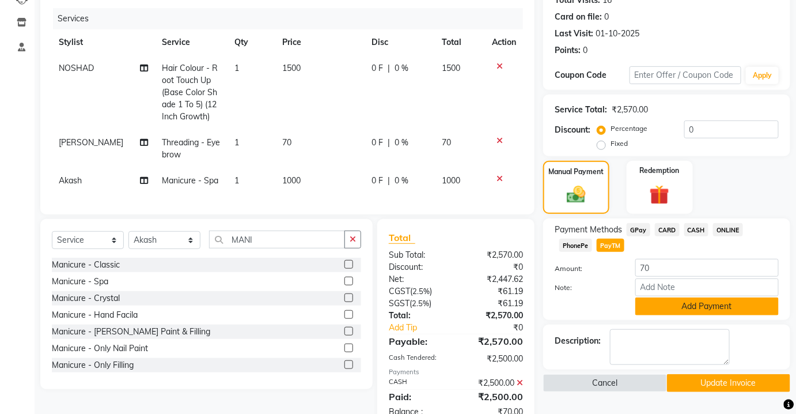
click at [690, 309] on button "Add Payment" at bounding box center [706, 306] width 143 height 18
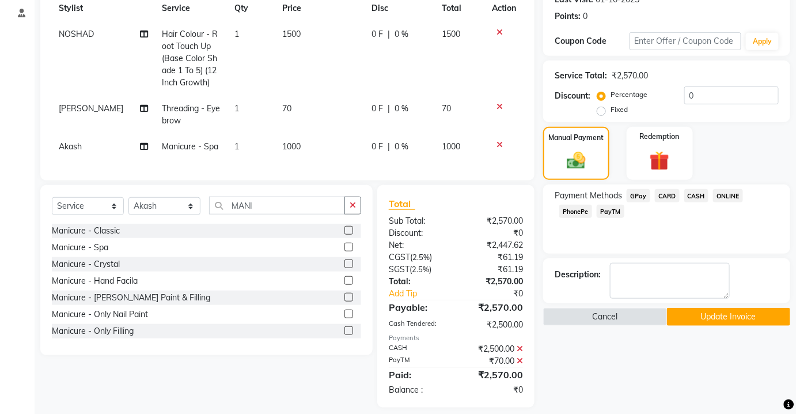
scroll to position [187, 0]
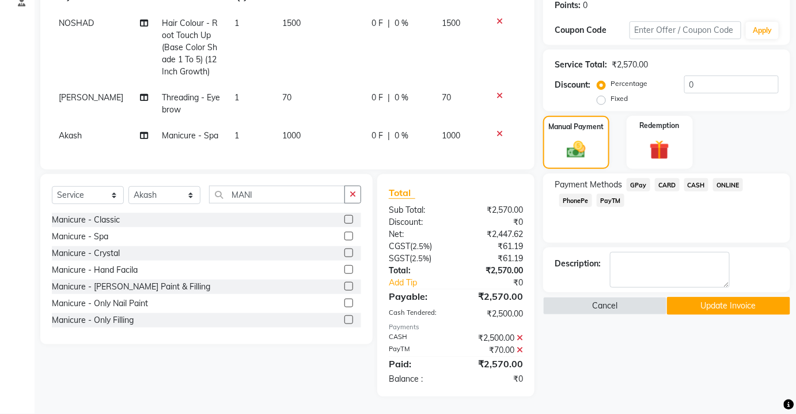
click at [690, 305] on button "Update Invoice" at bounding box center [729, 306] width 124 height 18
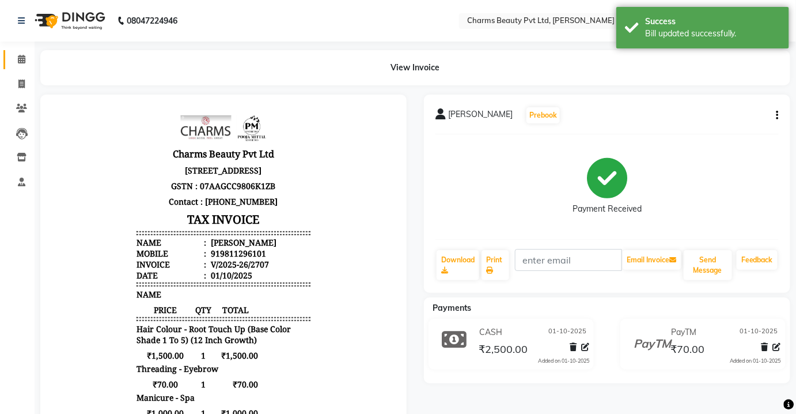
click at [18, 52] on link "Calendar" at bounding box center [17, 59] width 28 height 19
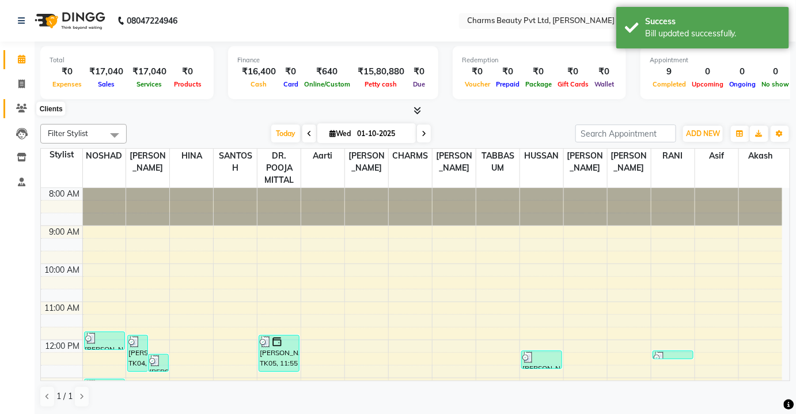
click at [21, 109] on icon at bounding box center [21, 108] width 11 height 9
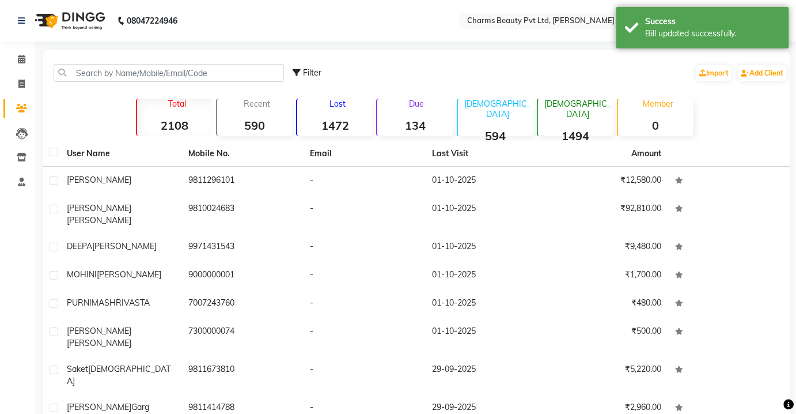
click at [22, 94] on li "Invoice" at bounding box center [17, 84] width 35 height 25
click at [35, 83] on main "Filter Import Add Client Total 2108 Recent 590 Lost 1472 Due 134 [DEMOGRAPHIC_D…" at bounding box center [416, 294] width 762 height 488
click at [22, 81] on icon at bounding box center [21, 84] width 6 height 9
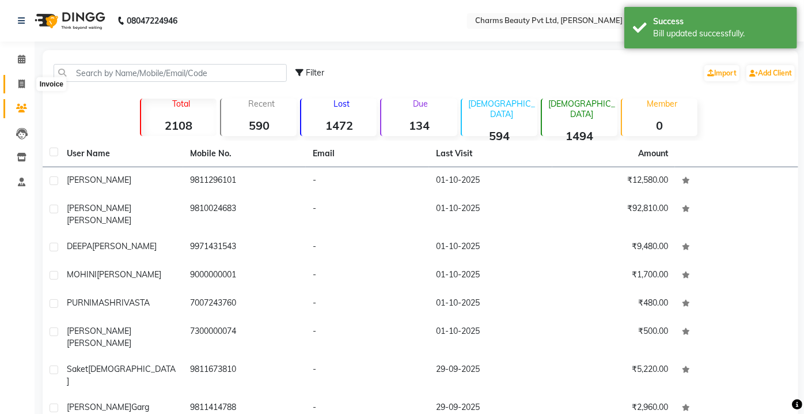
select select "service"
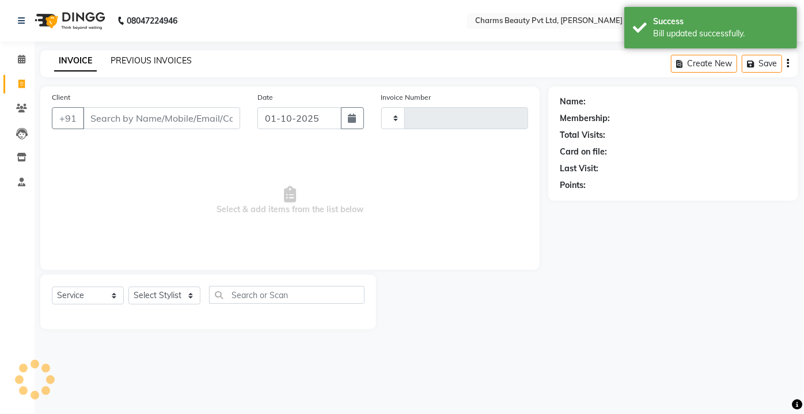
type input "2708"
select select "3743"
click at [139, 63] on link "PREVIOUS INVOICES" at bounding box center [151, 60] width 81 height 10
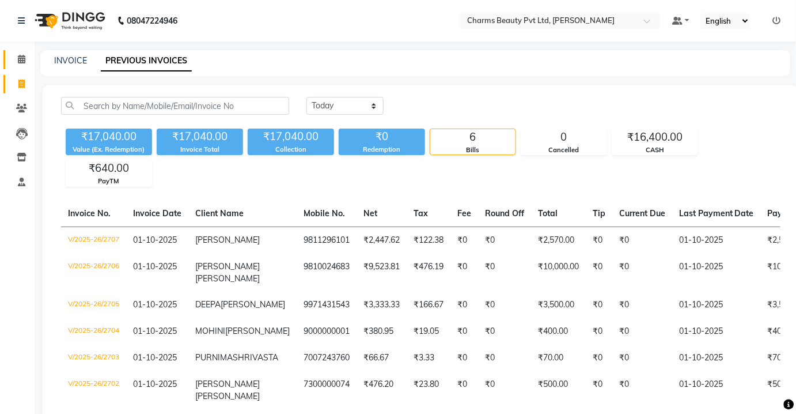
click at [17, 51] on link "Calendar" at bounding box center [17, 59] width 28 height 19
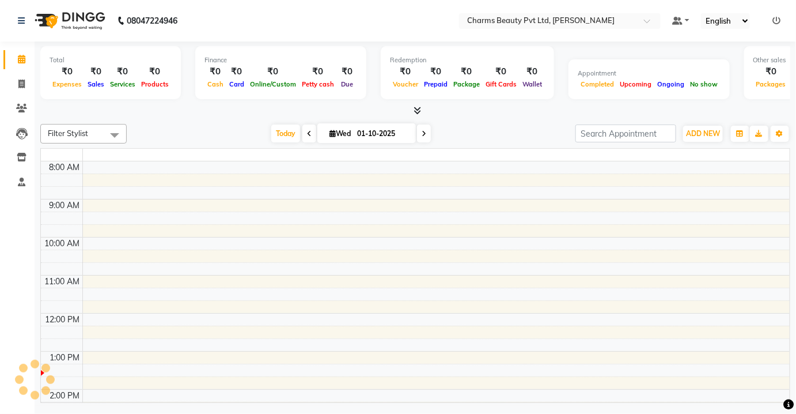
scroll to position [188, 0]
